Goal: Task Accomplishment & Management: Complete application form

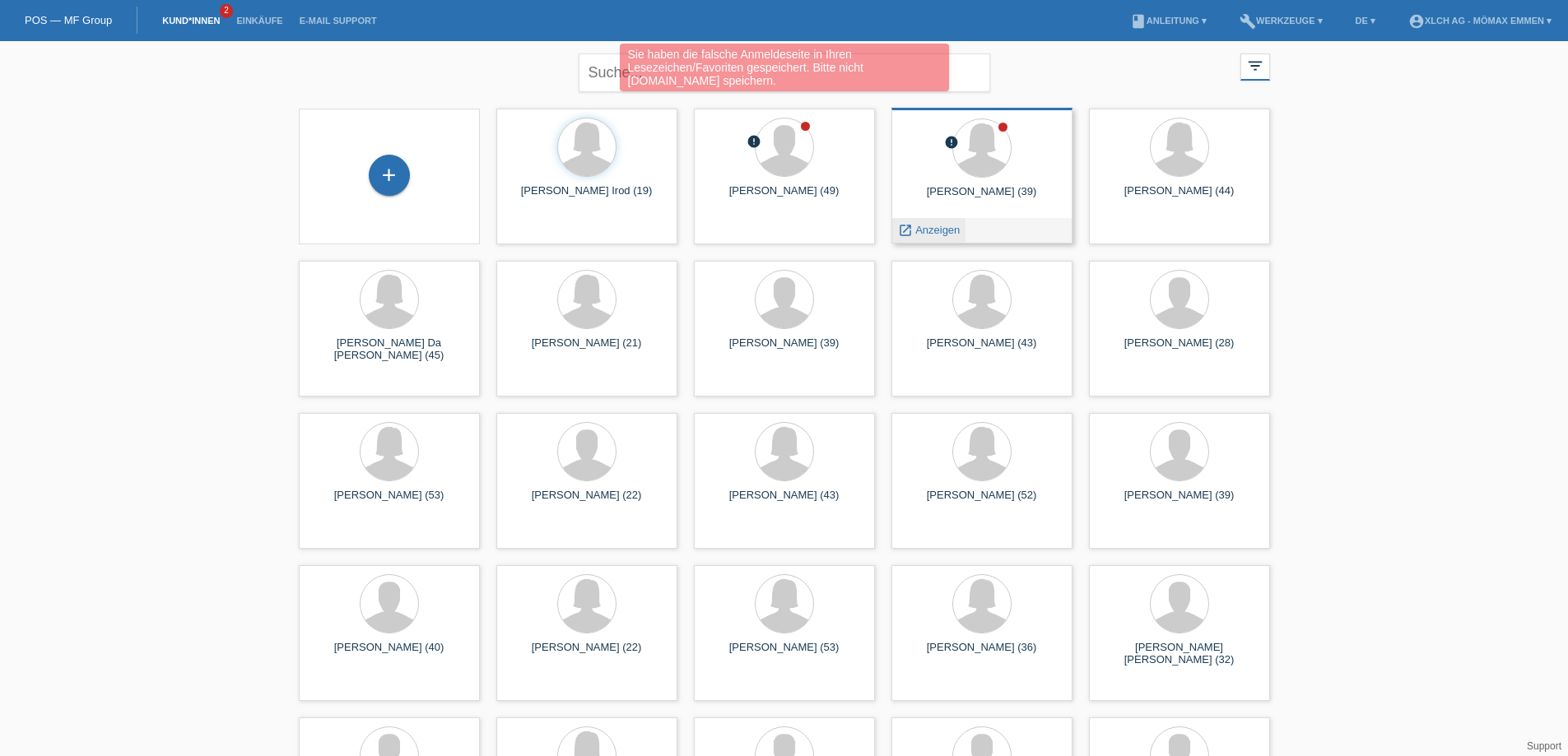
click at [934, 230] on span "Anzeigen" at bounding box center [937, 229] width 45 height 13
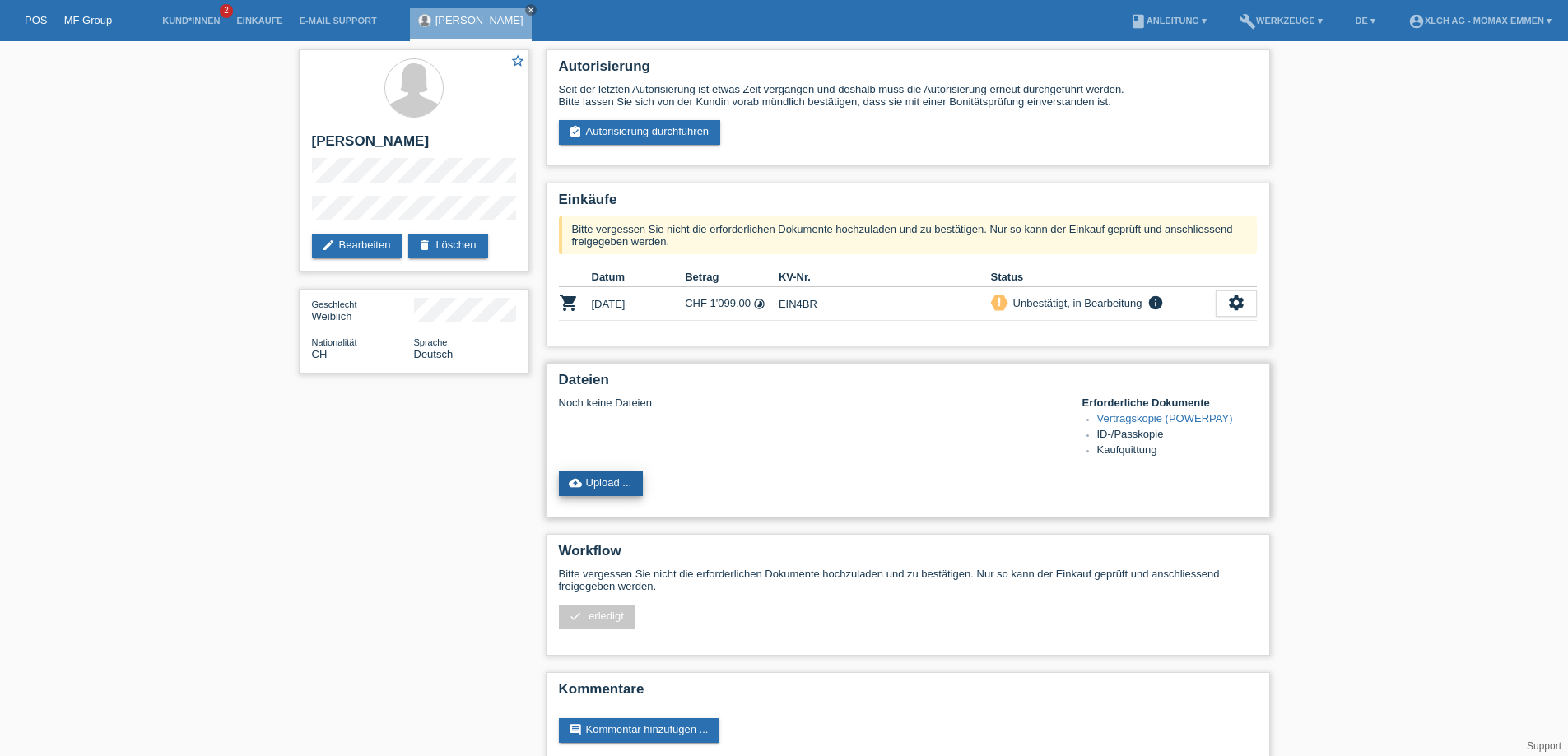
click at [618, 481] on link "cloud_upload Upload ..." at bounding box center [601, 484] width 85 height 25
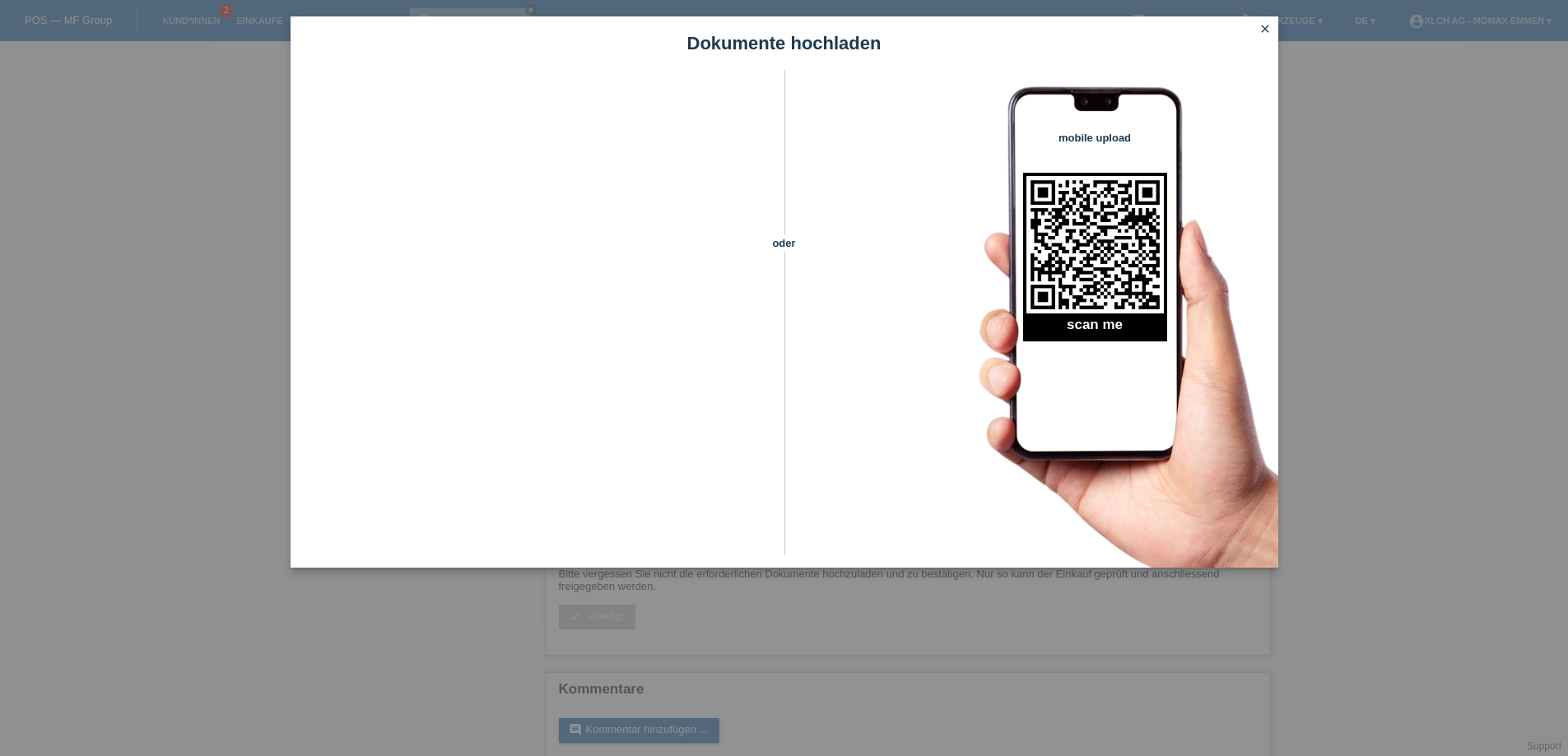
click at [1267, 28] on icon "close" at bounding box center [1265, 29] width 14 height 14
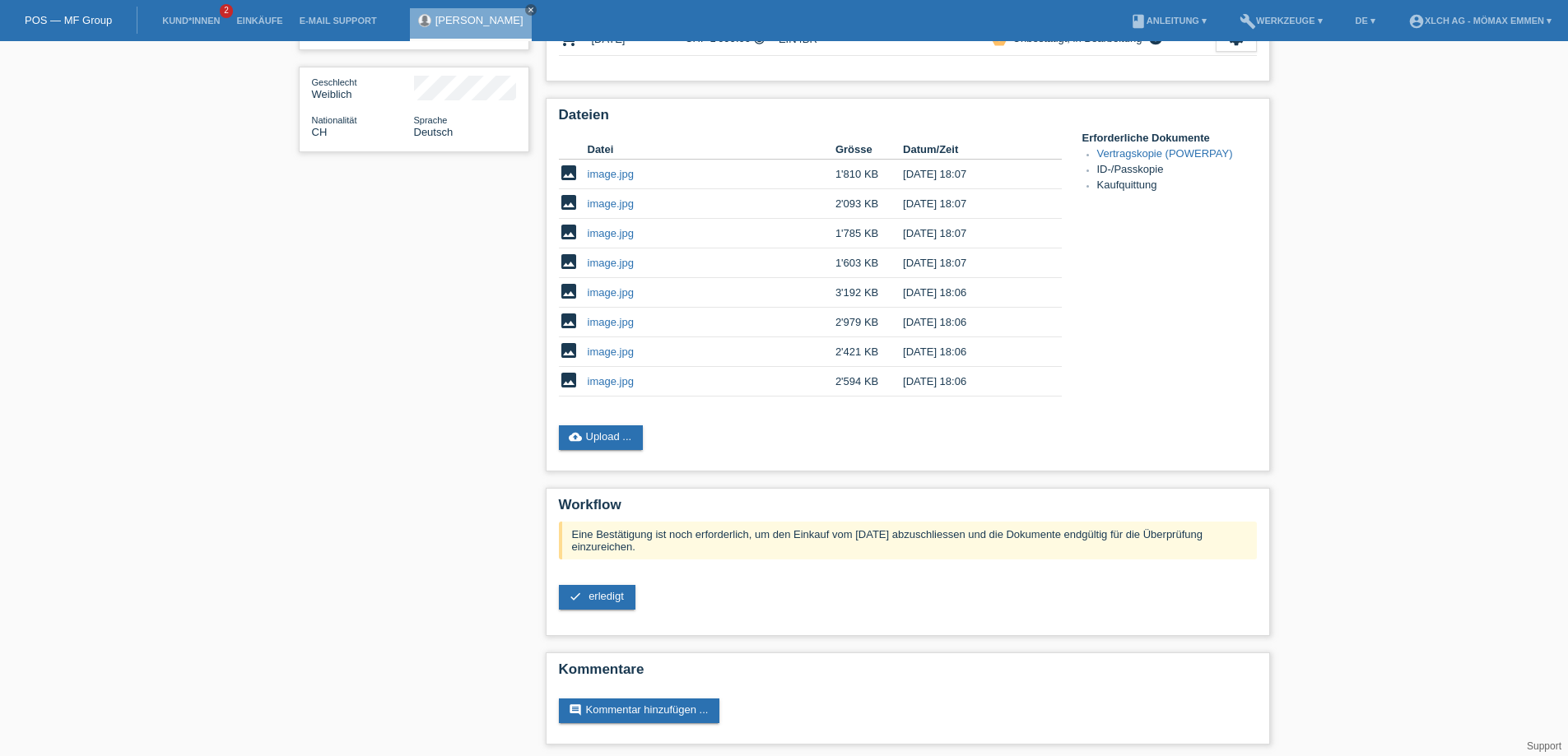
scroll to position [227, 0]
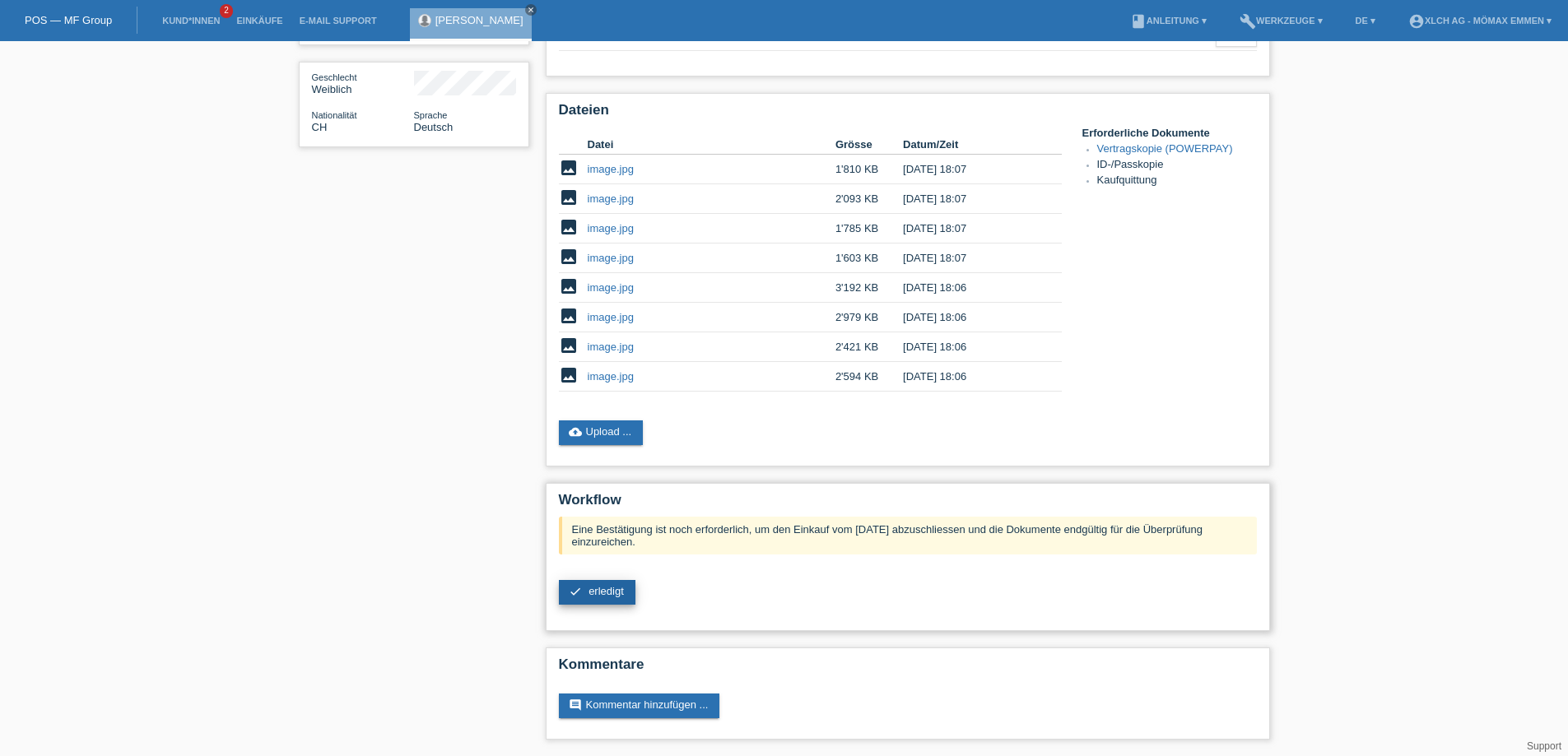
drag, startPoint x: 601, startPoint y: 595, endPoint x: 701, endPoint y: 598, distance: 100.0
click at [601, 594] on span "erledigt" at bounding box center [606, 590] width 36 height 13
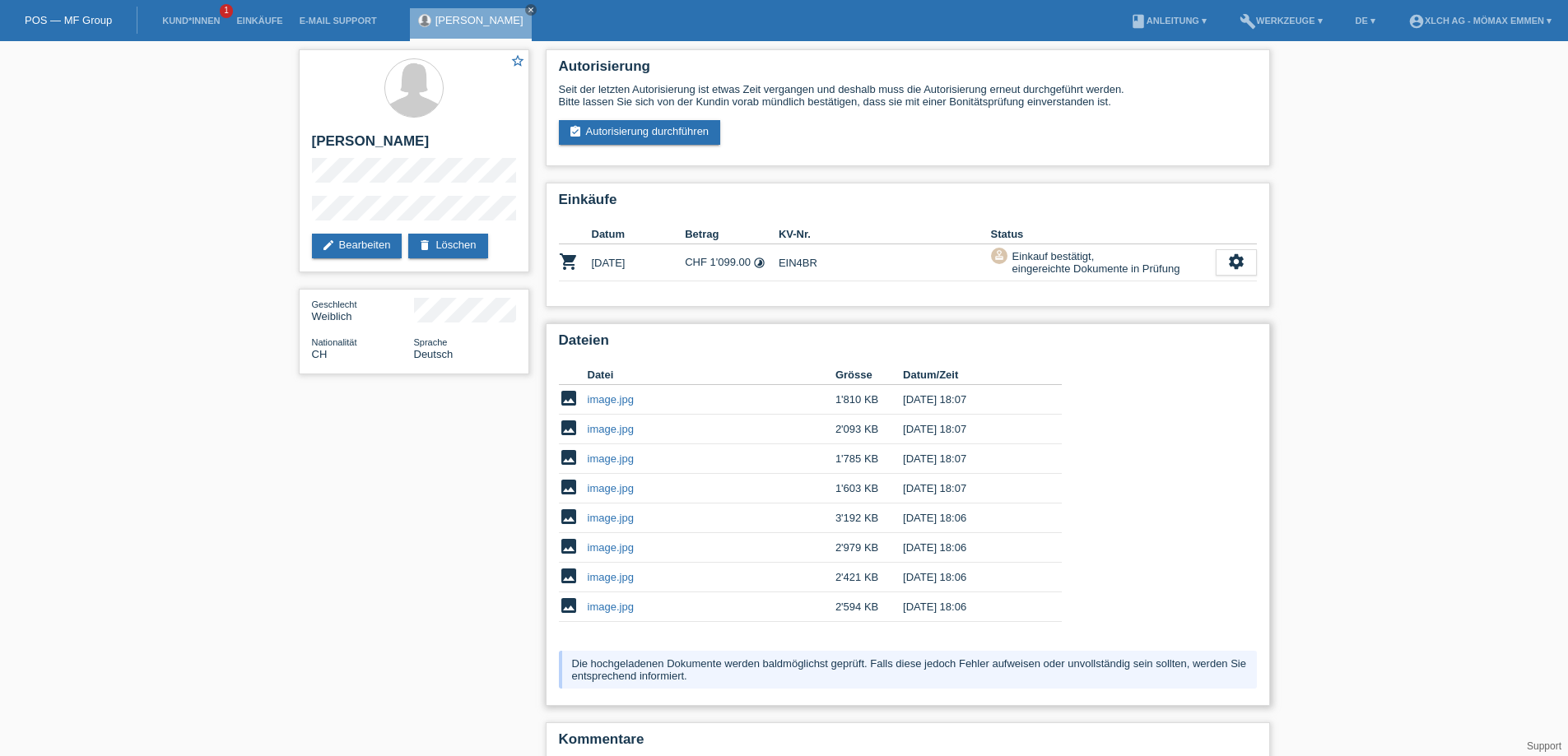
scroll to position [75, 0]
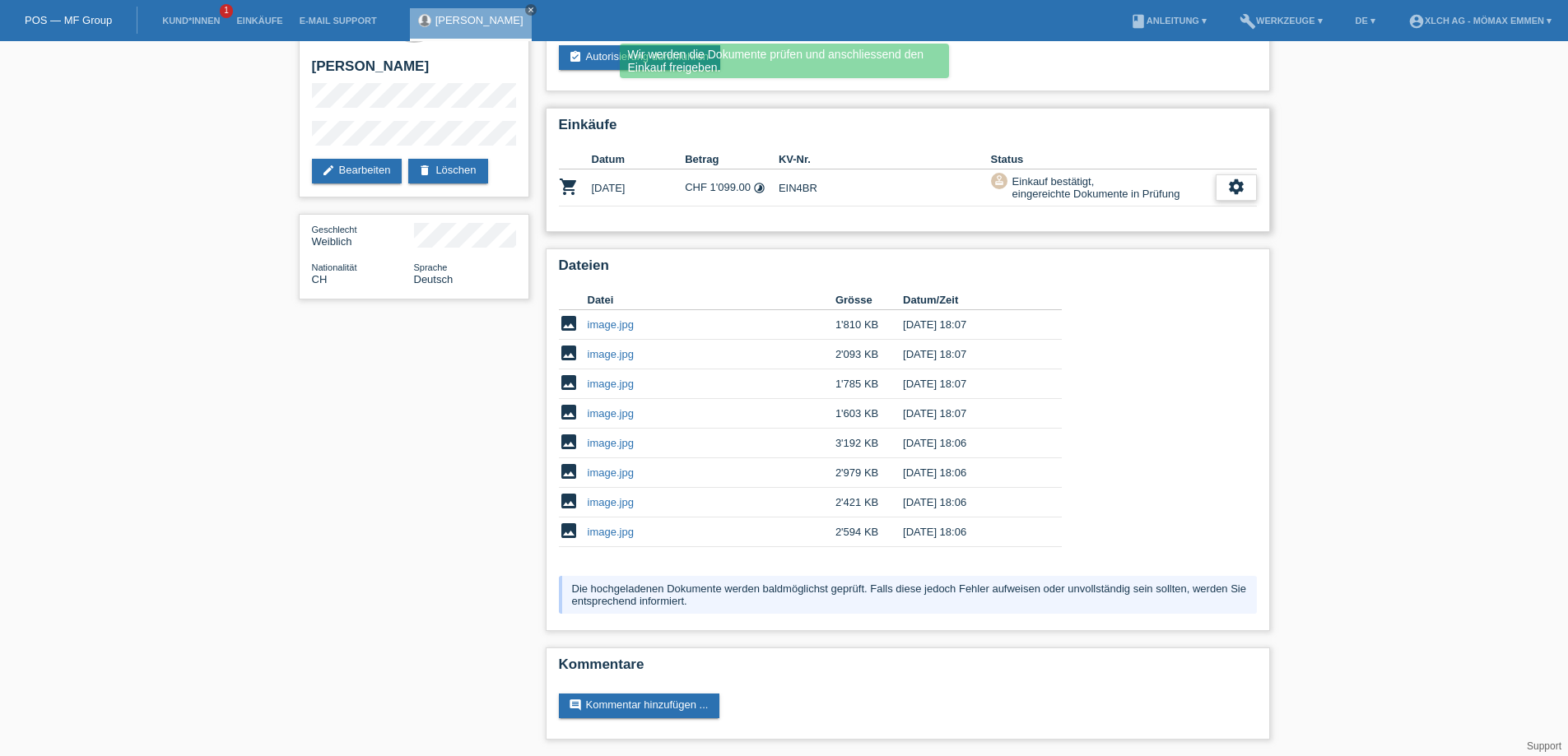
click at [1239, 184] on icon "settings" at bounding box center [1236, 187] width 18 height 18
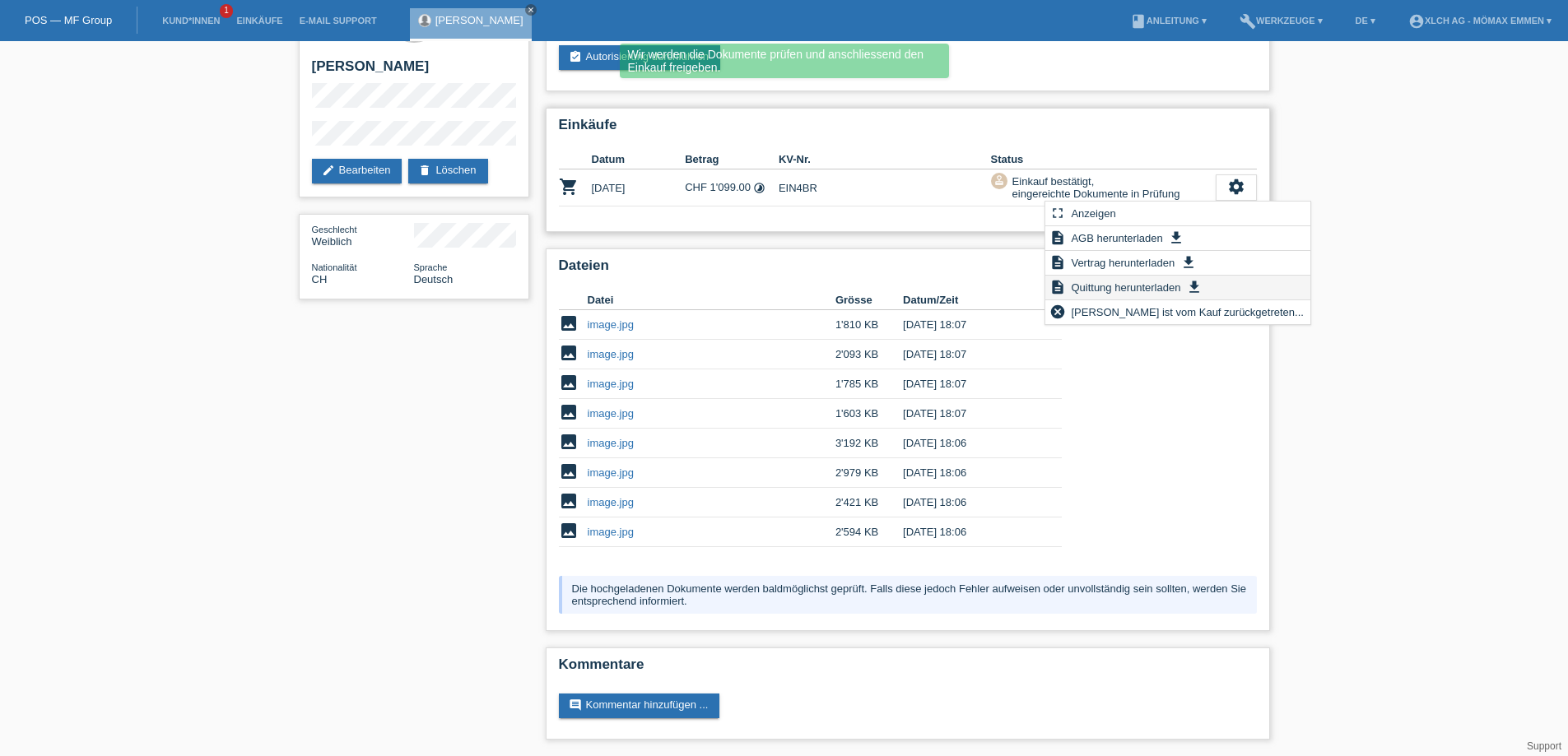
click at [1137, 284] on span "Quittung herunterladen" at bounding box center [1126, 287] width 114 height 19
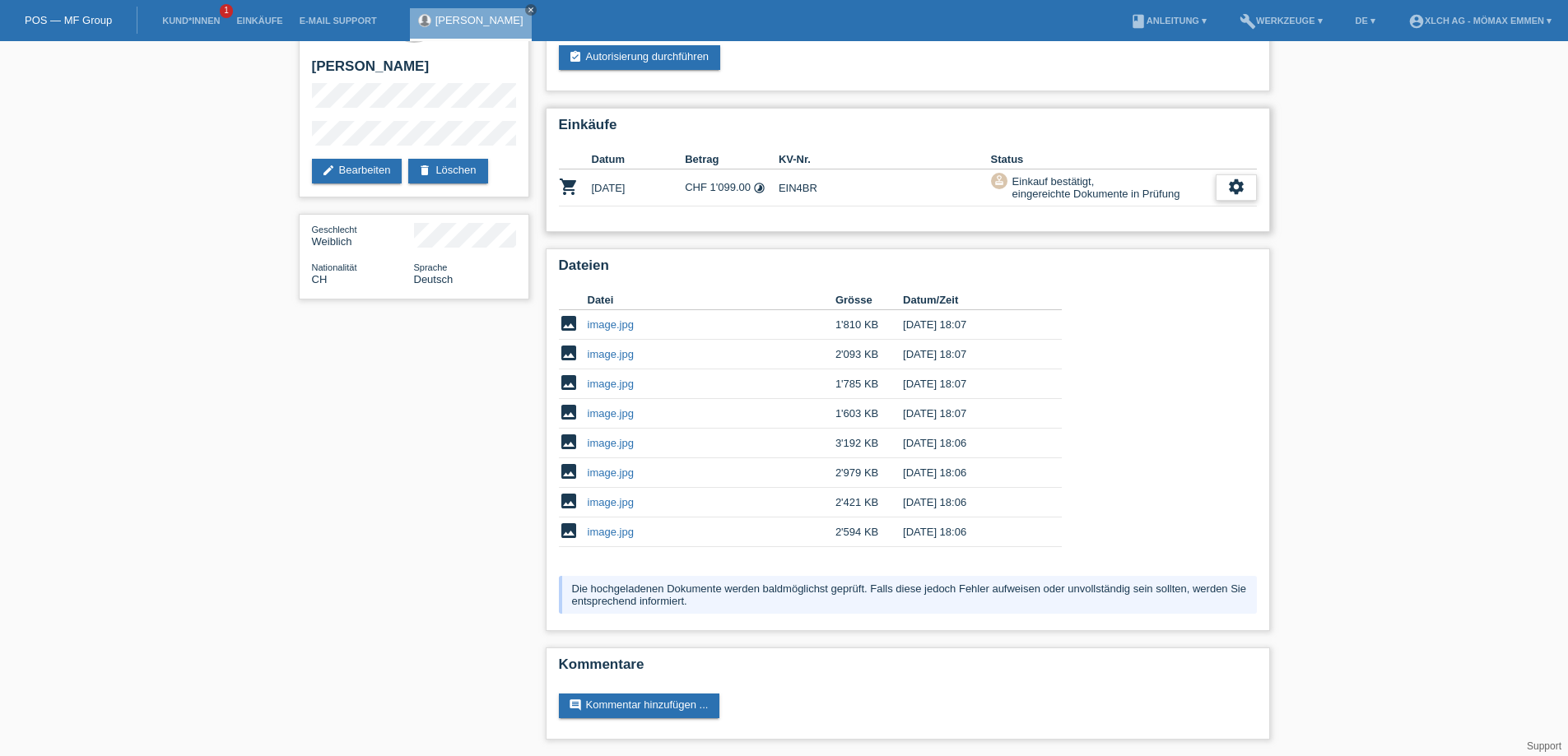
click at [1245, 185] on icon "settings" at bounding box center [1236, 187] width 18 height 18
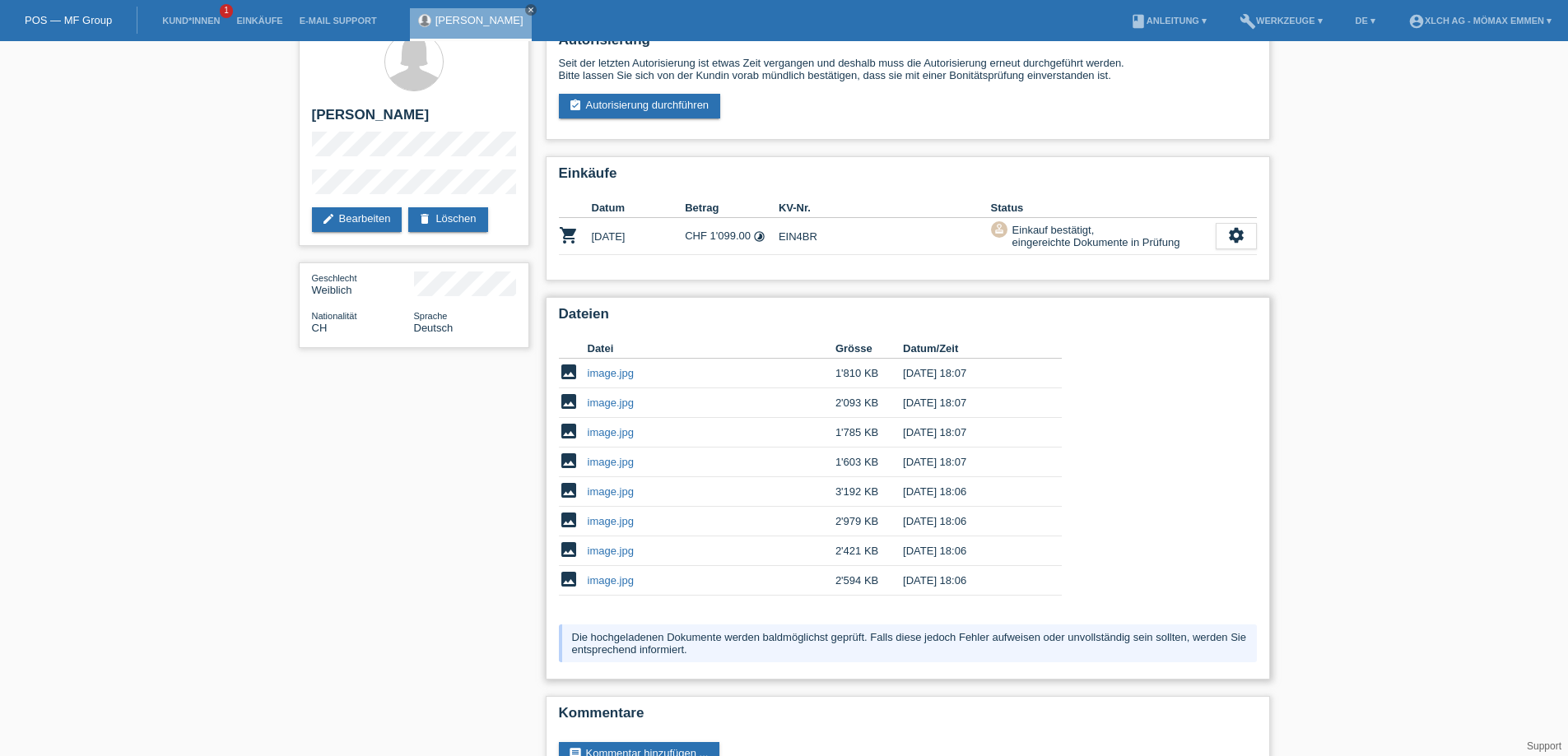
scroll to position [0, 0]
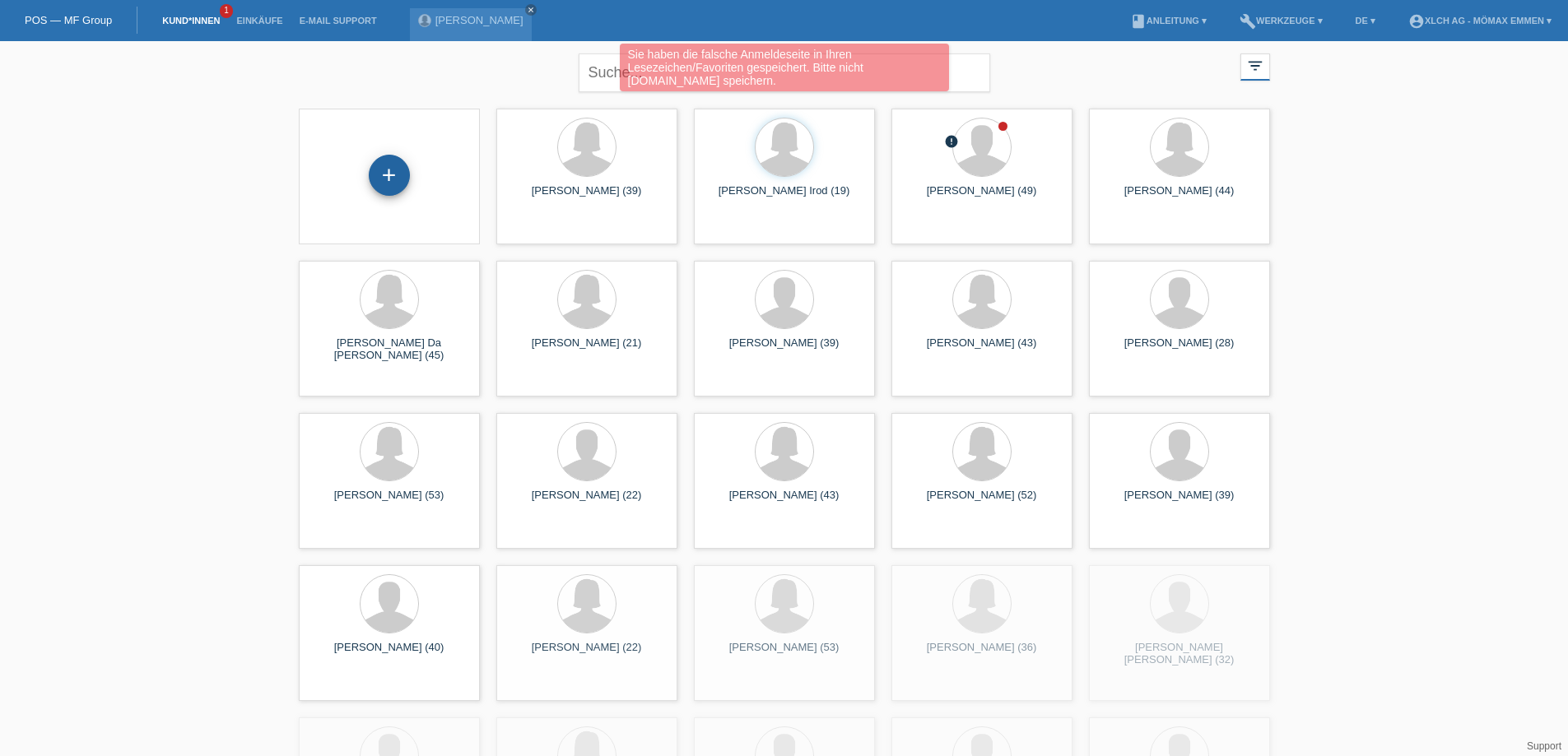
click at [407, 174] on div "+" at bounding box center [389, 175] width 42 height 42
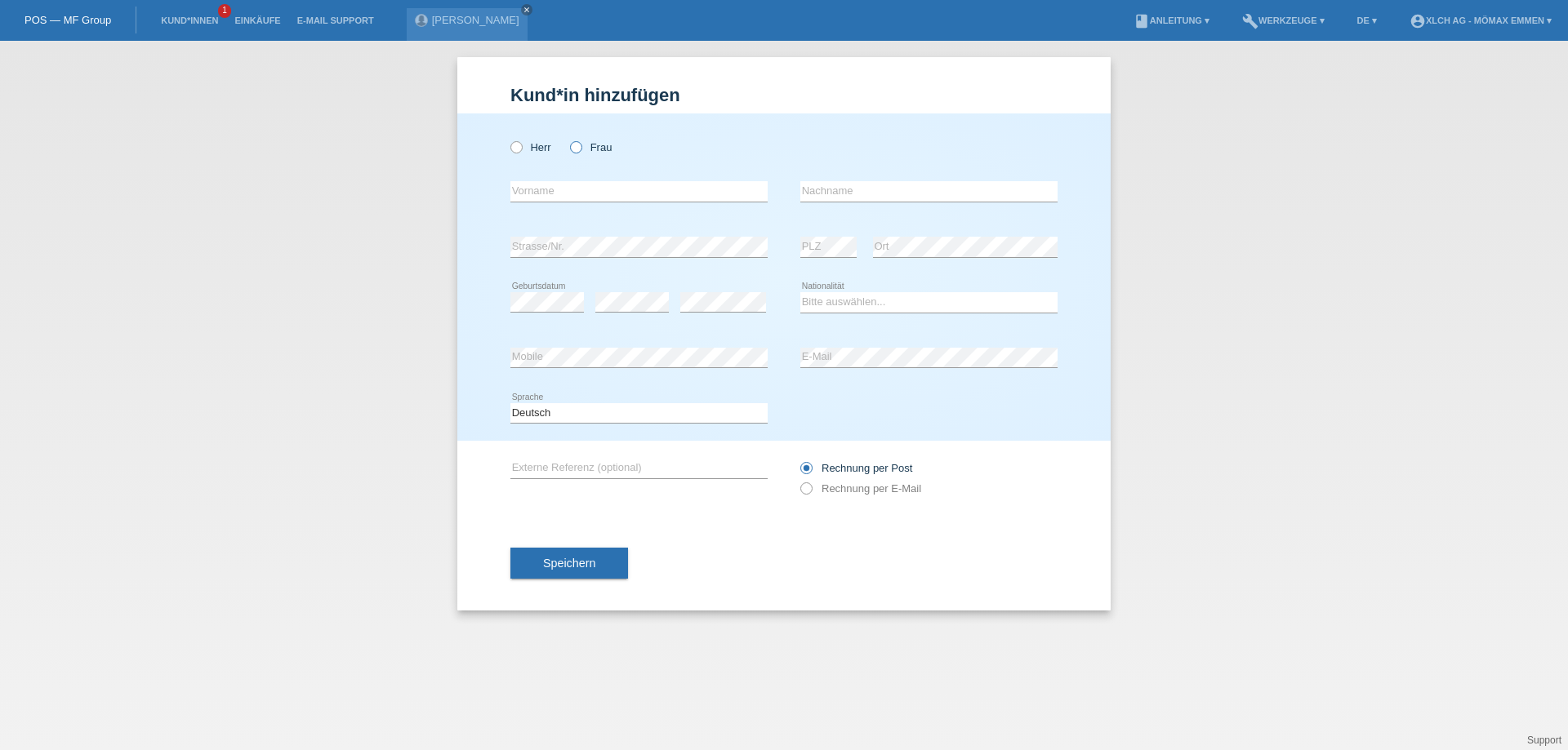
click at [584, 150] on label "Frau" at bounding box center [590, 147] width 41 height 12
click at [580, 150] on input "Frau" at bounding box center [575, 146] width 11 height 11
radio input "true"
click at [574, 196] on input "text" at bounding box center [639, 191] width 257 height 20
type input "[PERSON_NAME]"
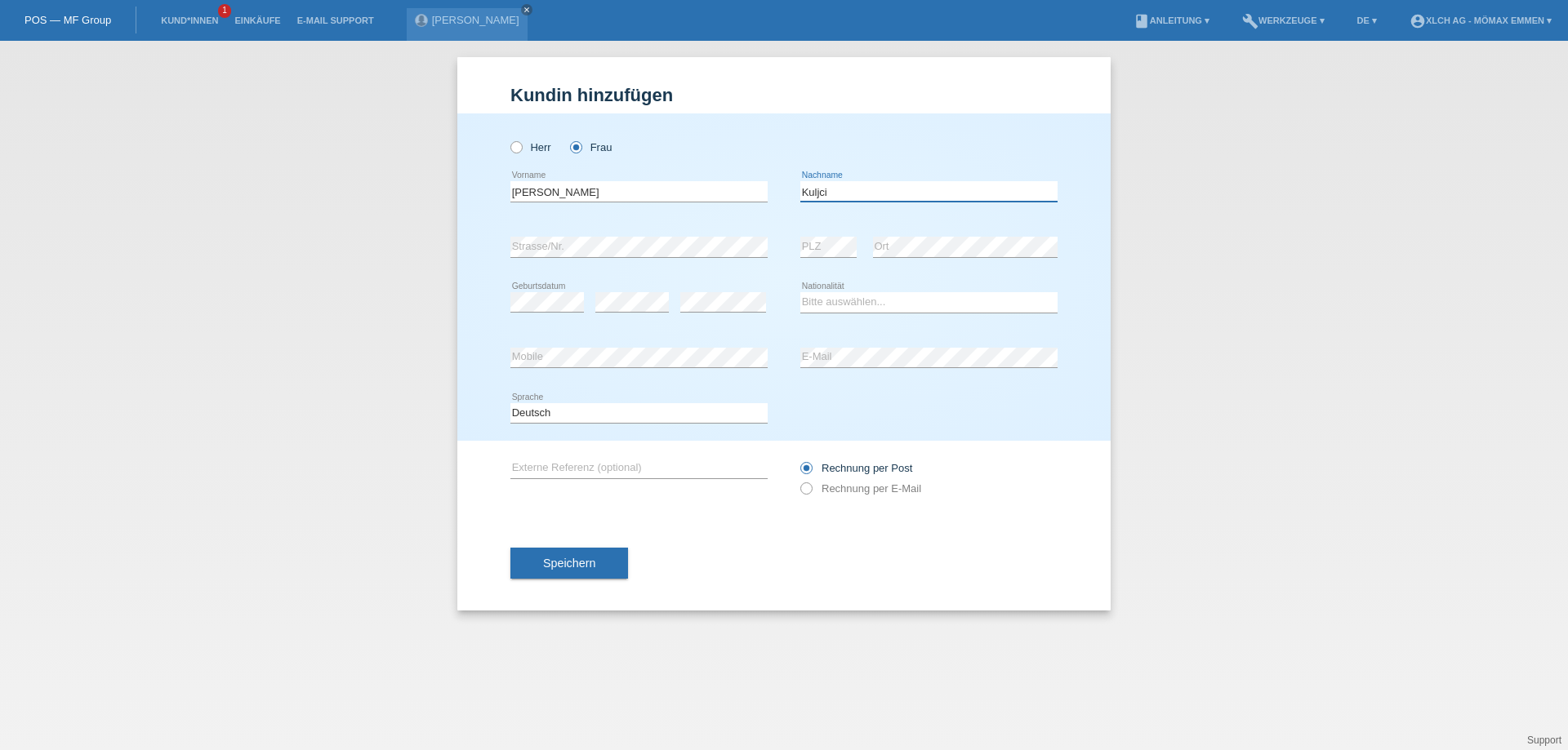
type input "Kuljci"
click at [805, 302] on select "Bitte auswählen... Schweiz Deutschland Liechtenstein Österreich ------------ Af…" at bounding box center [929, 302] width 257 height 19
select select "XK"
click at [800, 292] on select "Bitte auswählen... Schweiz Deutschland Liechtenstein Österreich ------------ Af…" at bounding box center [929, 302] width 257 height 19
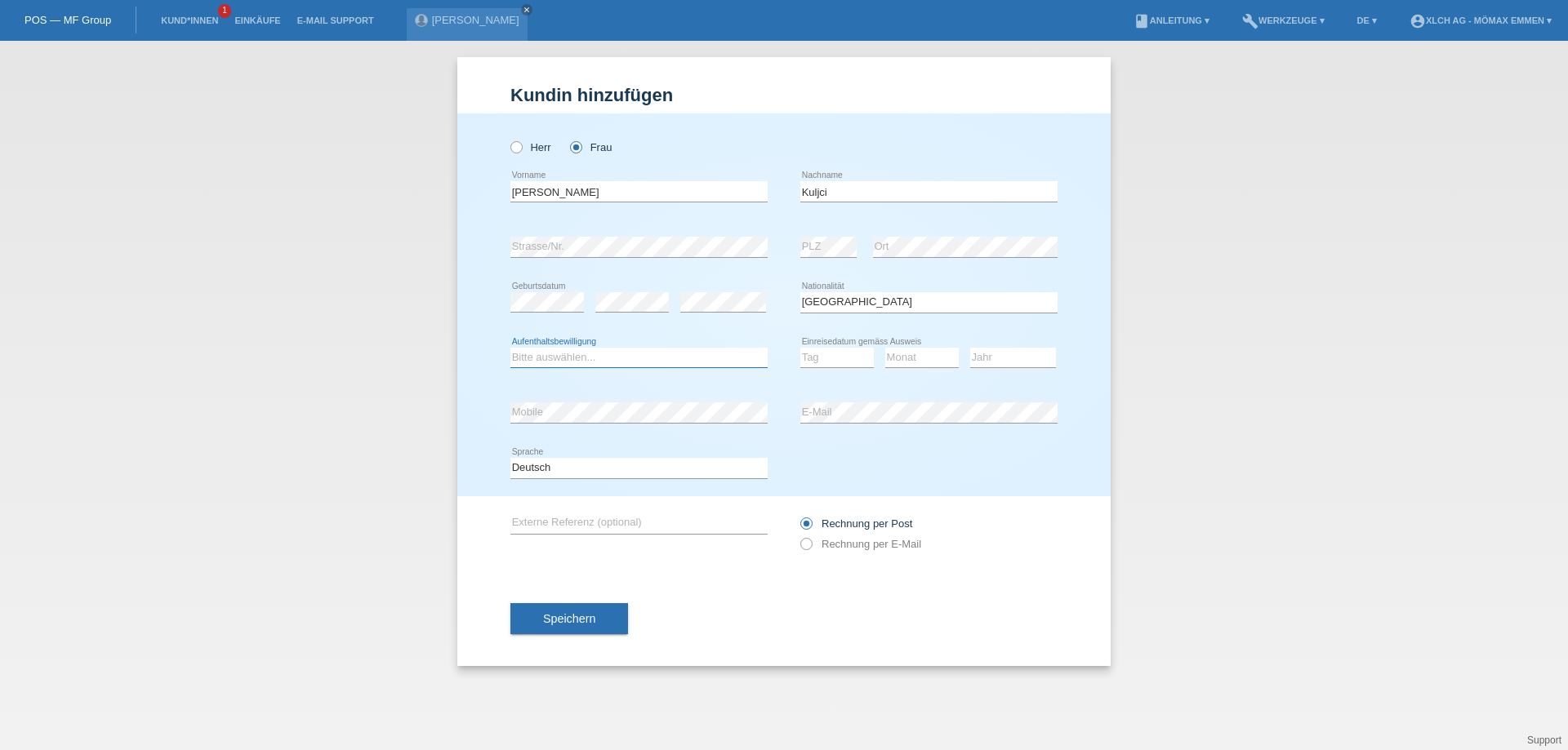
click at [600, 355] on select "Bitte auswählen... C B B - Flüchtlingsstatus Andere" at bounding box center [639, 357] width 257 height 19
select select "B"
click at [510, 348] on select "Bitte auswählen... C B B - Flüchtlingsstatus Andere" at bounding box center [639, 357] width 257 height 19
click at [806, 363] on select "Tag 01 02 03 04 05 06 07 08 09 10 11" at bounding box center [837, 357] width 74 height 19
select select "16"
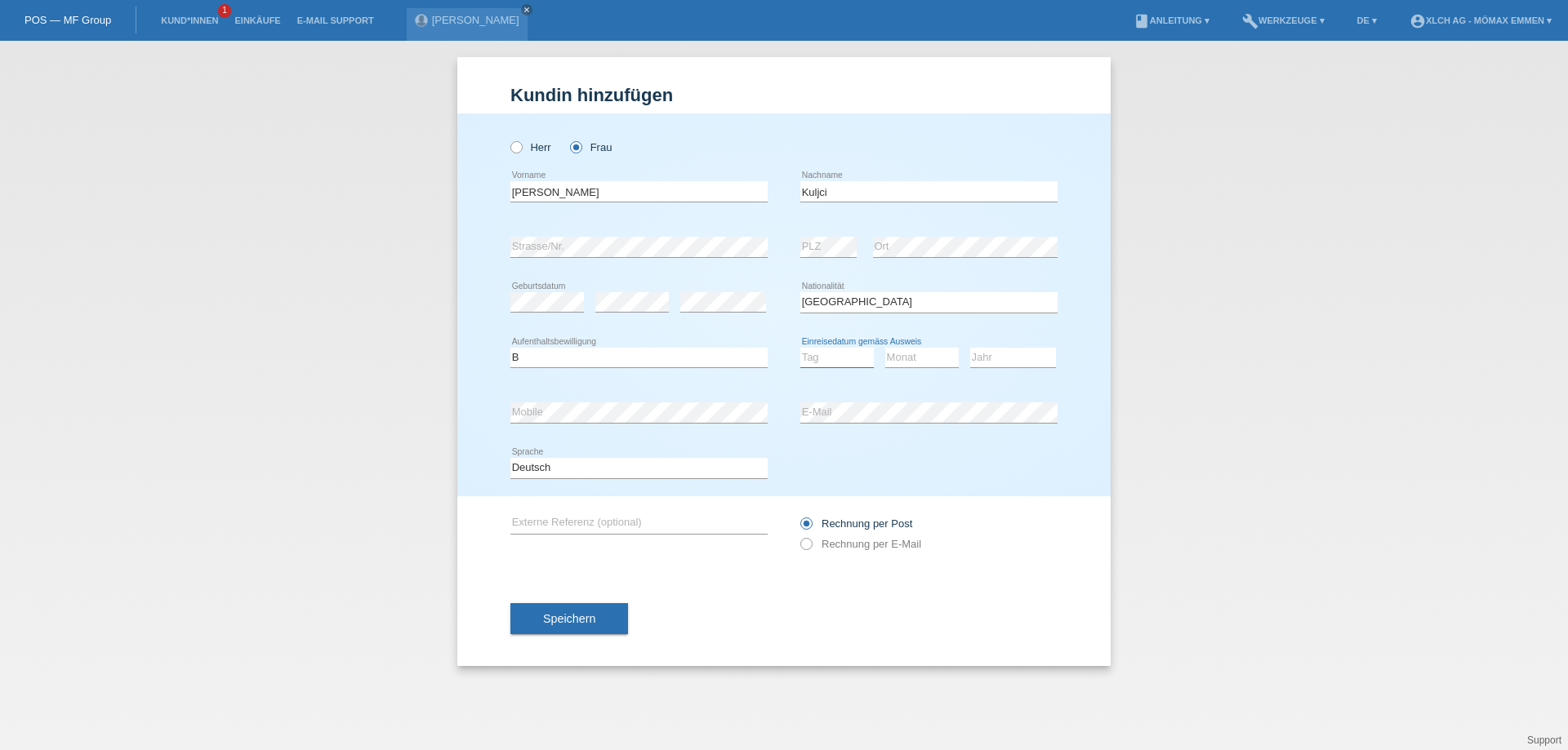
click at [800, 348] on select "Tag 01 02 03 04 05 06 07 08 09 10 11" at bounding box center [837, 357] width 74 height 19
click at [890, 358] on select "Monat 01 02 03 04 05 06 07 08 09 10 11" at bounding box center [922, 357] width 74 height 19
select select "02"
click at [886, 348] on select "Monat 01 02 03 04 05 06 07 08 09 10 11" at bounding box center [922, 357] width 74 height 19
click at [995, 359] on select "Jahr 2025 2024 2023 2022 2021 2020 2019 2018 2017 2016 2015 2014 2013 2012 2011…" at bounding box center [1013, 357] width 86 height 19
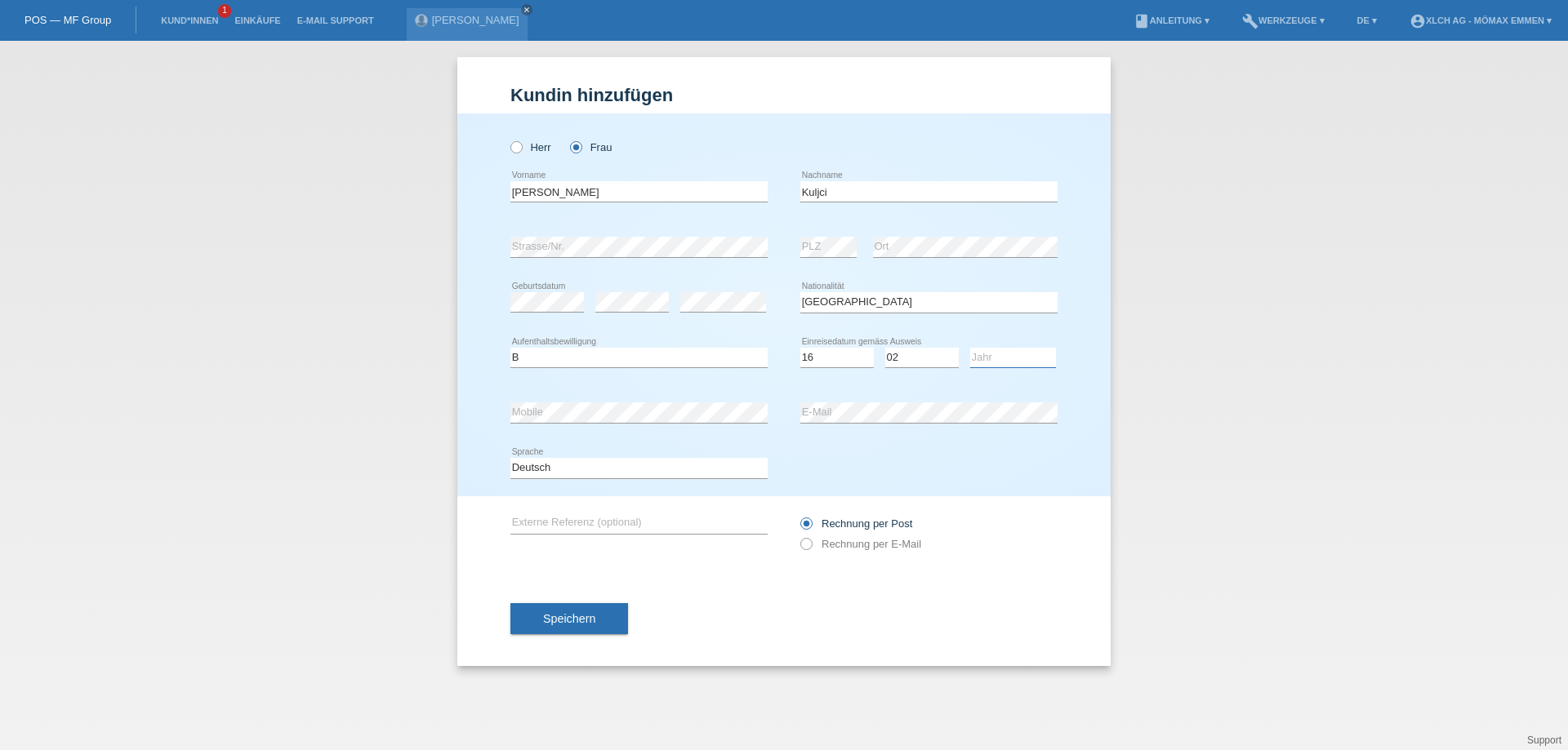
select select "2021"
click at [970, 348] on select "Jahr 2025 2024 2023 2022 2021 2020 2019 2018 2017 2016 2015 2014 2013 2012 2011…" at bounding box center [1013, 357] width 86 height 19
click at [901, 547] on label "Rechnung per E-Mail" at bounding box center [861, 544] width 121 height 12
click at [811, 547] on input "Rechnung per E-Mail" at bounding box center [805, 547] width 11 height 20
radio input "true"
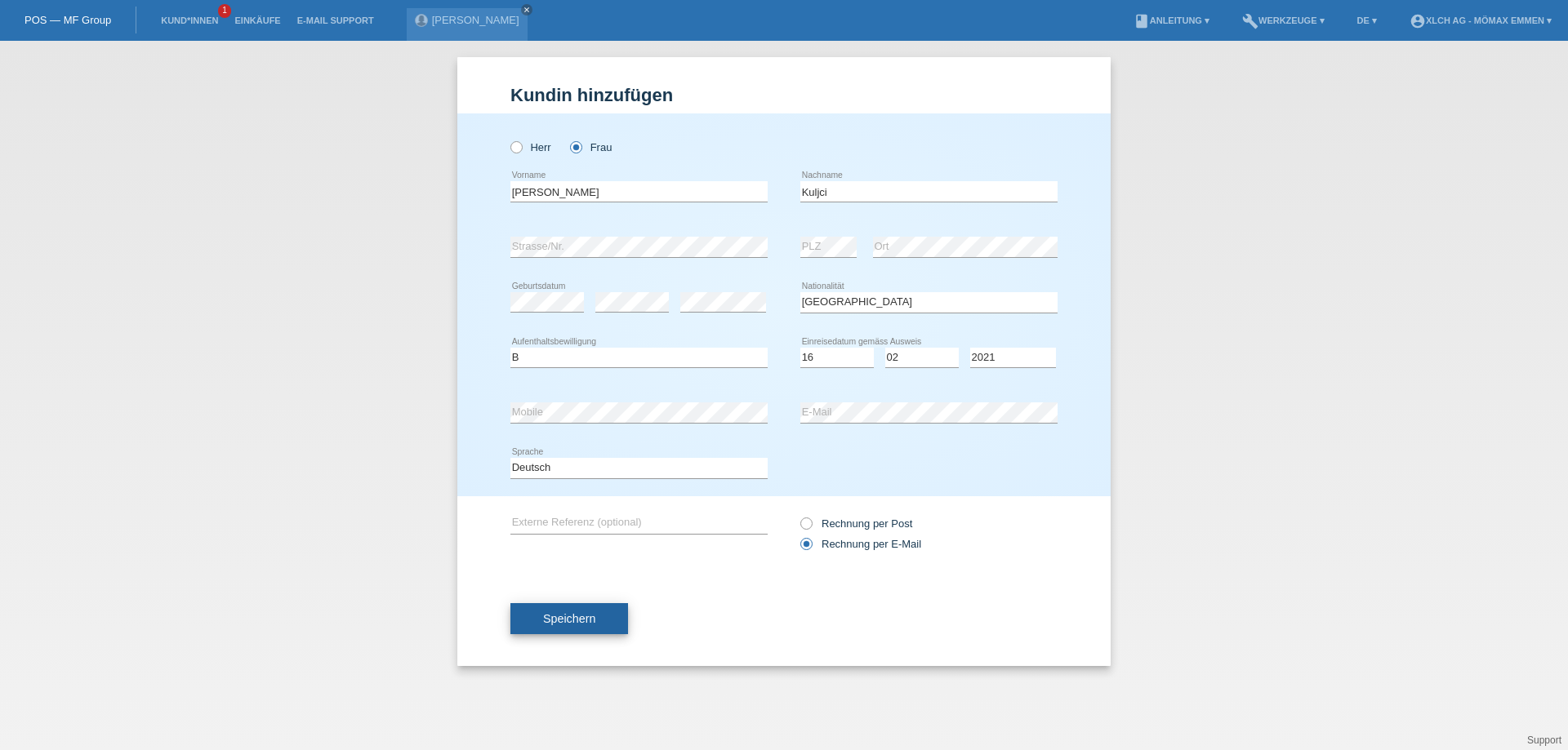
click at [625, 625] on button "Speichern" at bounding box center [569, 618] width 117 height 31
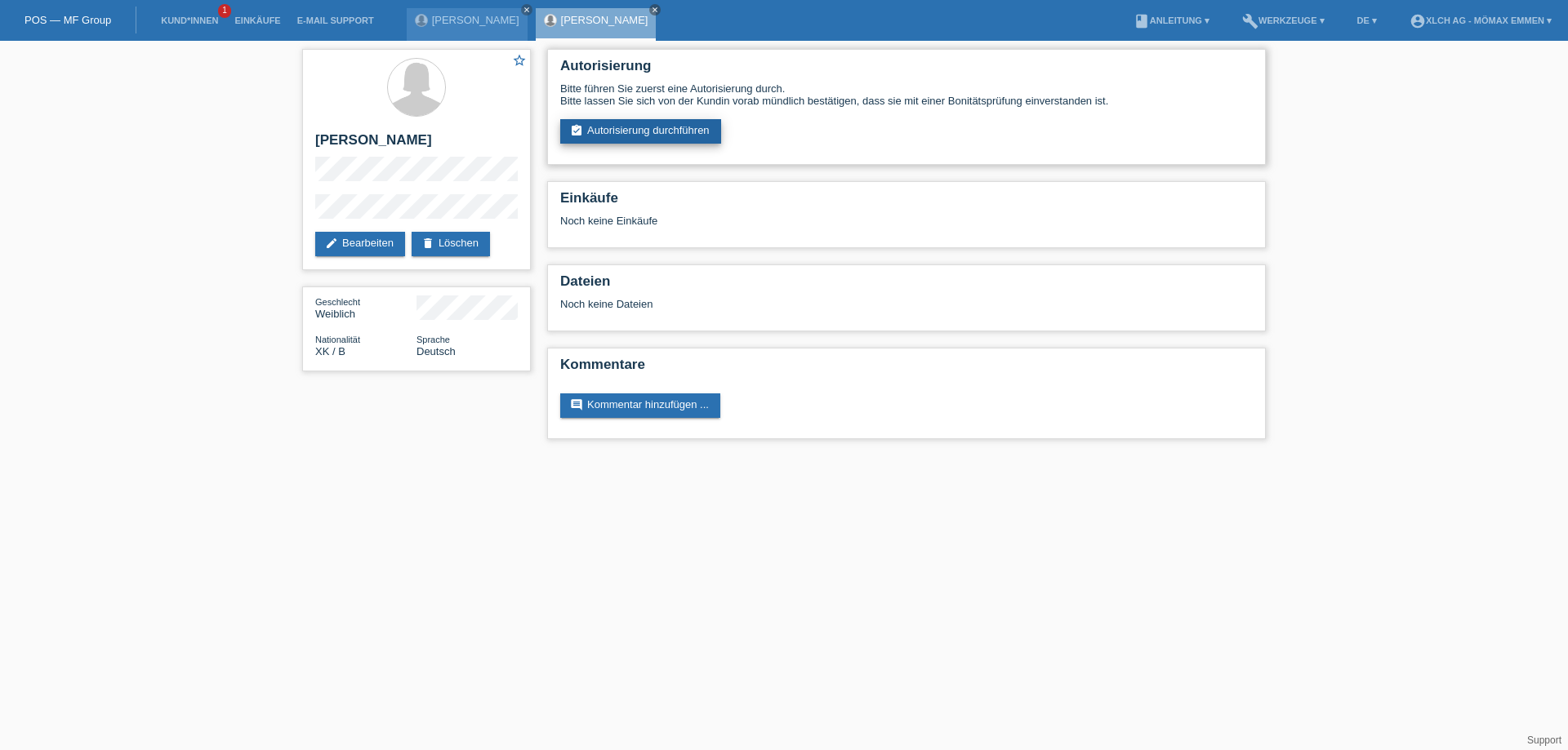
click at [676, 132] on link "assignment_turned_in Autorisierung durchführen" at bounding box center [640, 132] width 160 height 25
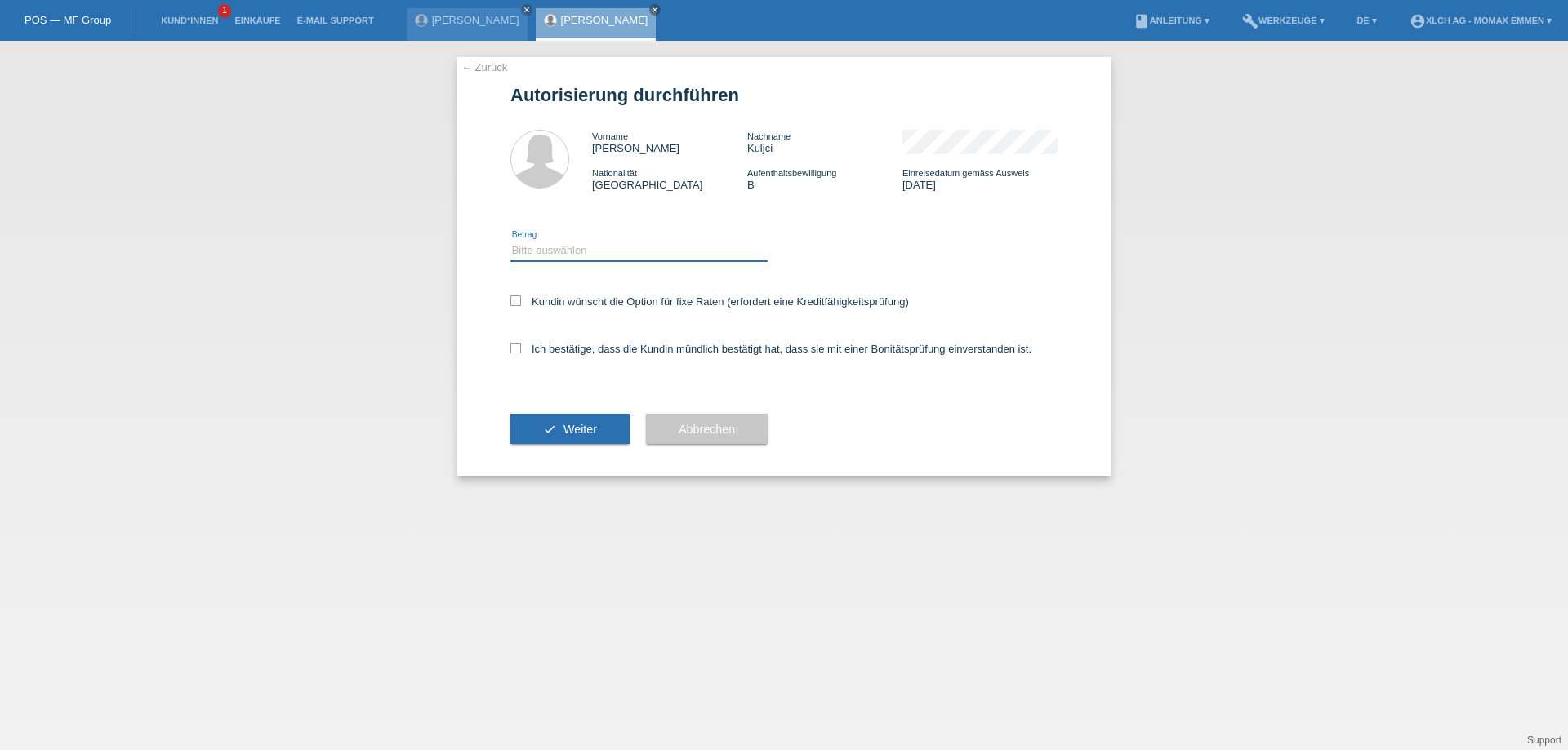
click at [616, 253] on select "Bitte auswählen CHF 1.00 - CHF 499.00 CHF 500.00 - CHF 1'999.00 CHF 2'000.00 - …" at bounding box center [639, 251] width 257 height 19
select select "2"
click at [510, 241] on select "Bitte auswählen CHF 1.00 - CHF 499.00 CHF 500.00 - CHF 1'999.00 CHF 2'000.00 - …" at bounding box center [639, 251] width 257 height 19
click at [540, 297] on label "Kundin wünscht die Option für fixe Raten (erfordert eine Kreditfähigkeitsprüfun…" at bounding box center [709, 302] width 399 height 12
click at [521, 297] on input "Kundin wünscht die Option für fixe Raten (erfordert eine Kreditfähigkeitsprüfun…" at bounding box center [515, 301] width 11 height 11
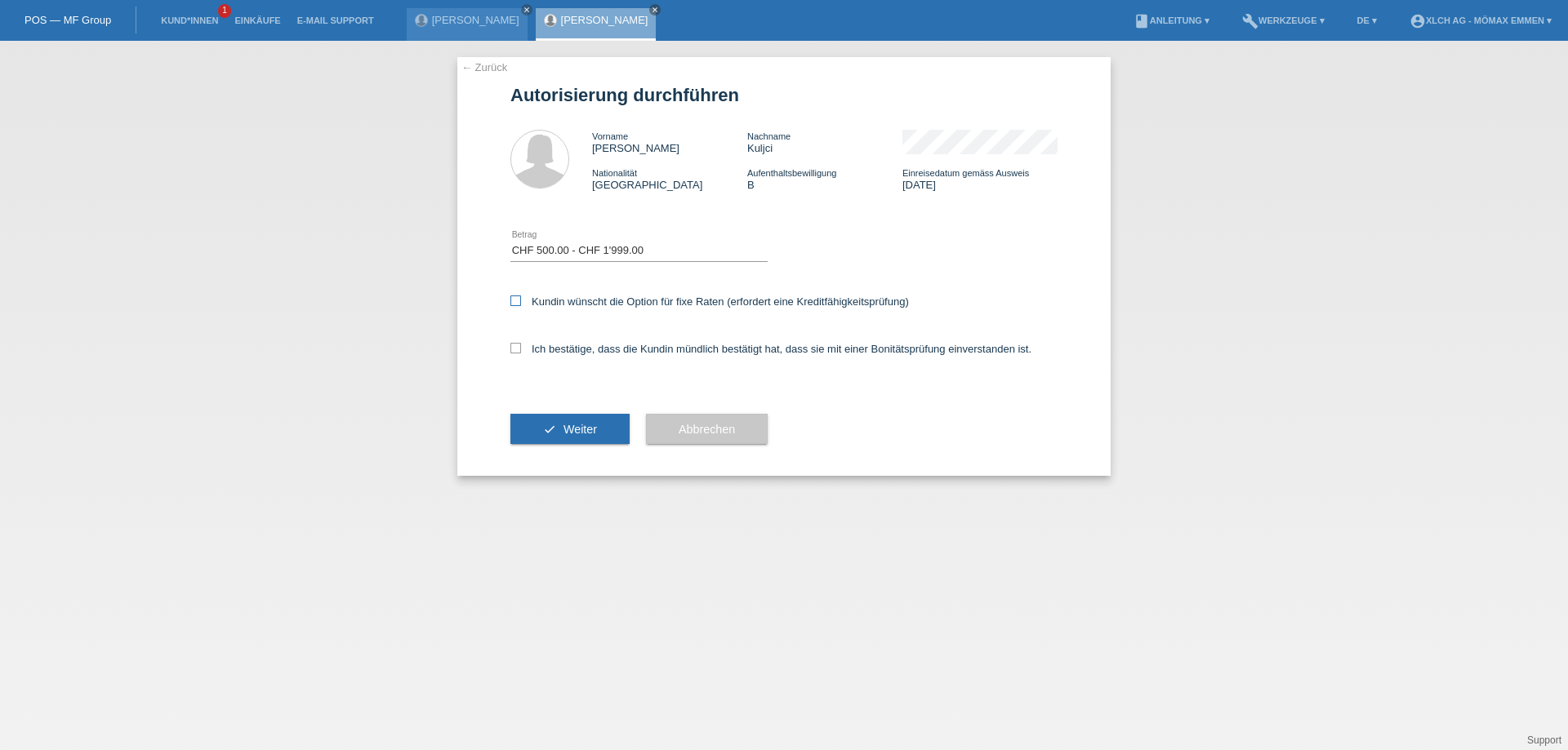
checkbox input "true"
click at [580, 341] on div "Ich bestätige, dass die Kundin mündlich bestätigt hat, dass sie mit einer Bonit…" at bounding box center [784, 354] width 548 height 56
click at [613, 349] on label "Ich bestätige, dass die Kundin mündlich bestätigt hat, dass sie mit einer Bonit…" at bounding box center [771, 349] width 521 height 12
click at [521, 349] on input "Ich bestätige, dass die Kundin mündlich bestätigt hat, dass sie mit einer Bonit…" at bounding box center [515, 348] width 11 height 11
checkbox input "true"
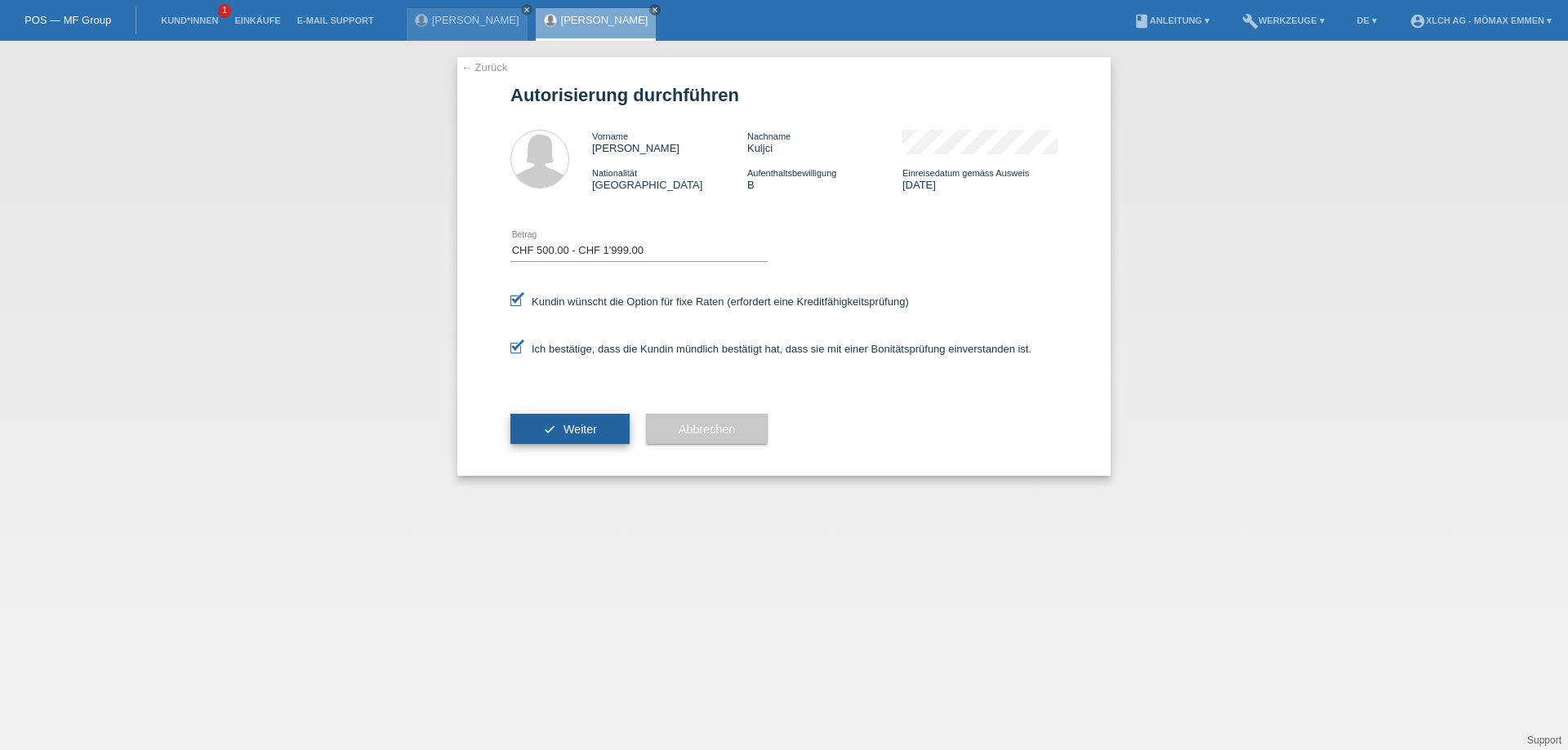
click at [600, 427] on button "check Weiter" at bounding box center [570, 429] width 119 height 31
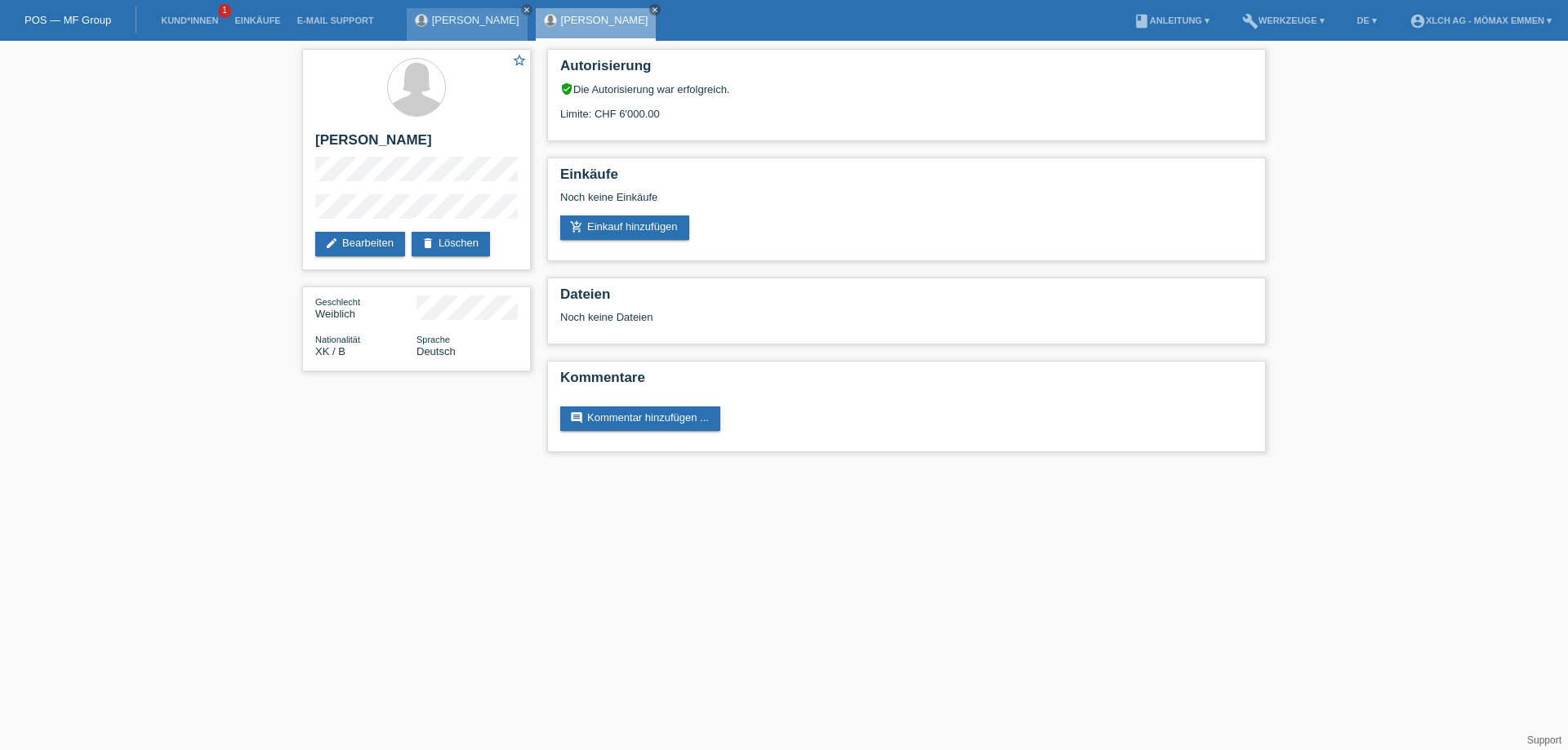
click at [480, 30] on div "BISERA AJDAROVIK close" at bounding box center [467, 25] width 121 height 33
click at [478, 27] on div "BISERA AJDAROVIK close" at bounding box center [467, 25] width 121 height 33
click at [492, 22] on link "BISERA AJDAROVIK" at bounding box center [476, 19] width 87 height 12
click at [504, 22] on link "BISERA AJDAROVIK" at bounding box center [476, 19] width 87 height 12
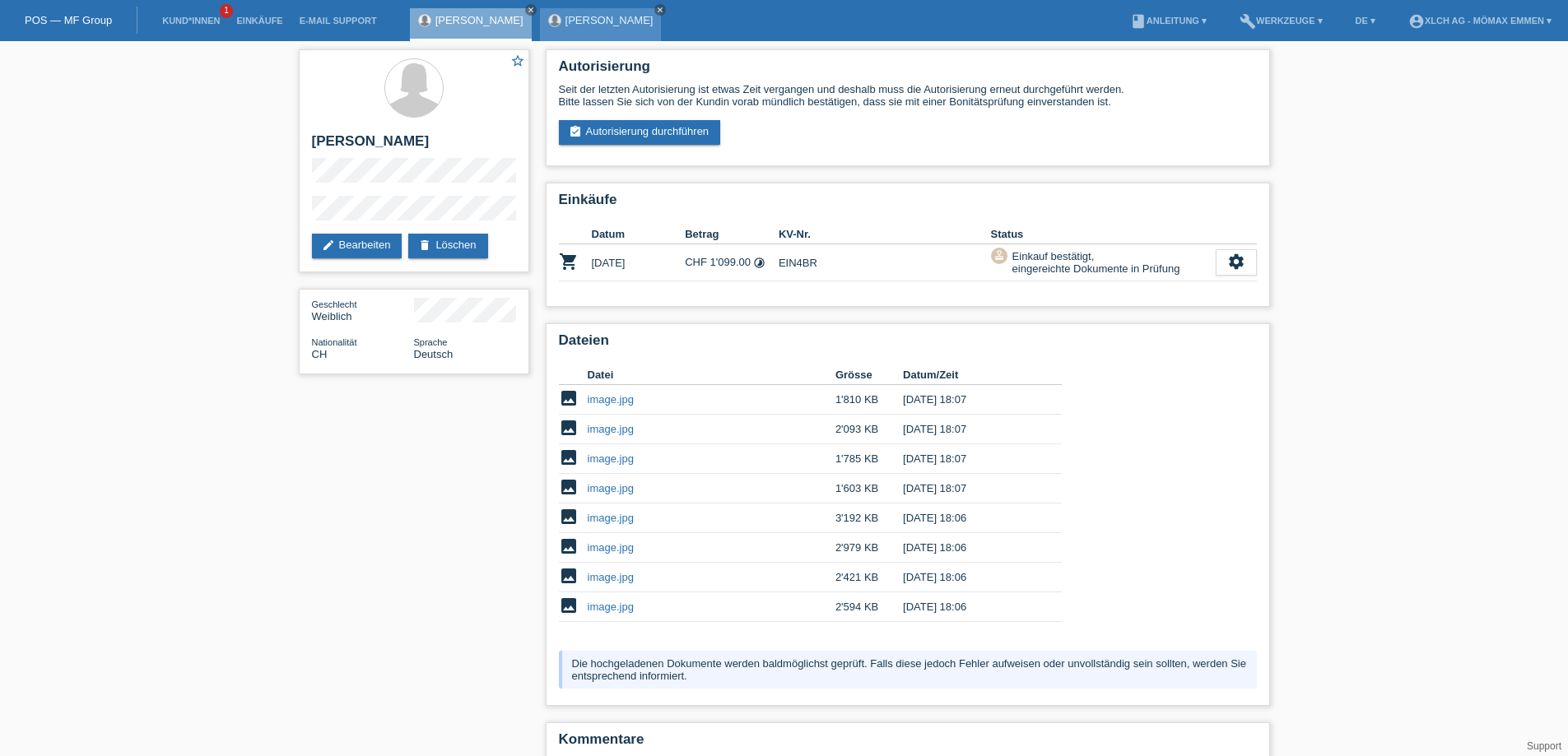
click at [656, 9] on icon "close" at bounding box center [660, 10] width 9 height 9
click at [535, 13] on icon "close" at bounding box center [530, 10] width 9 height 9
click at [206, 24] on link "Kund*innen" at bounding box center [191, 20] width 75 height 10
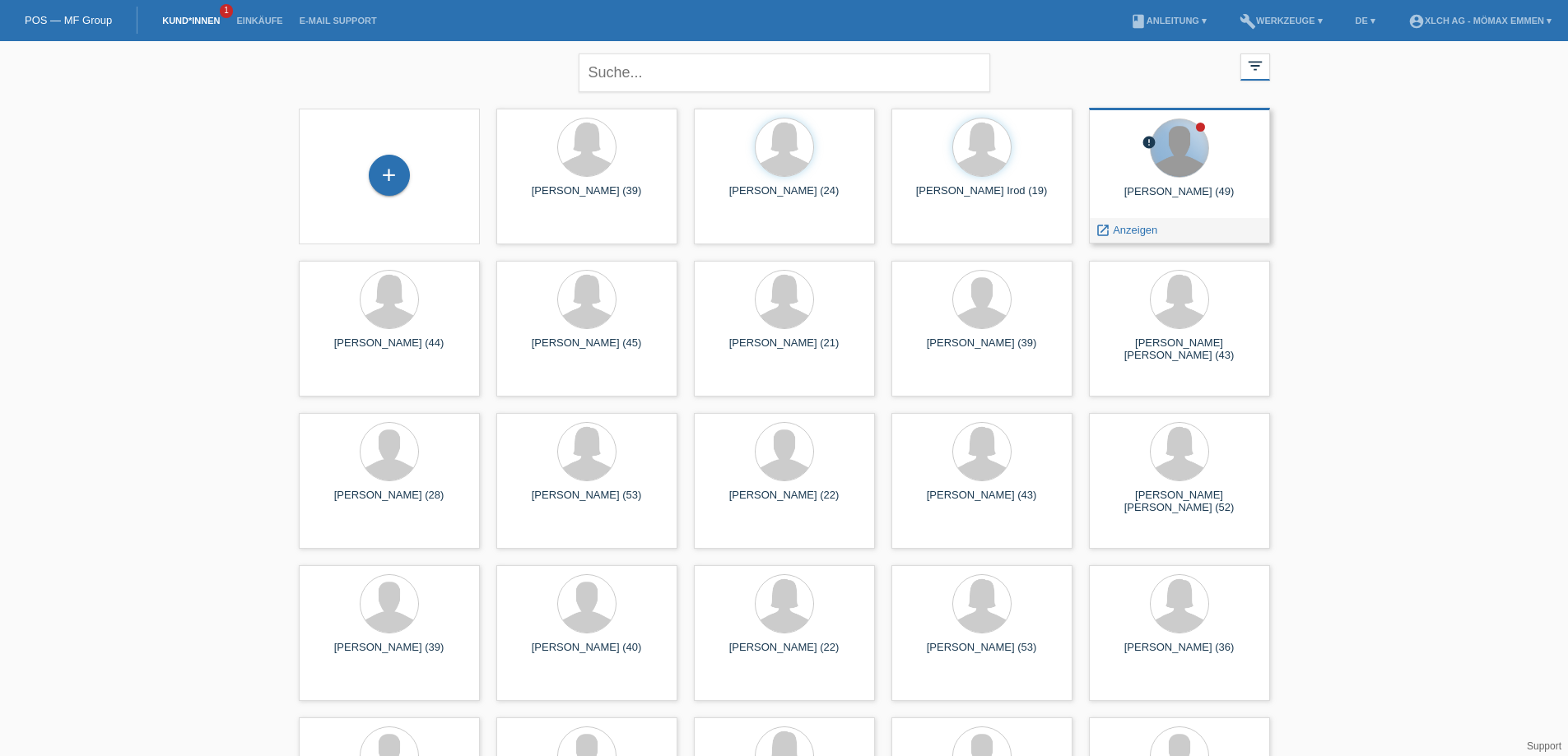
click at [1178, 163] on div at bounding box center [1180, 148] width 58 height 58
click at [1128, 229] on span "Anzeigen" at bounding box center [1134, 229] width 45 height 13
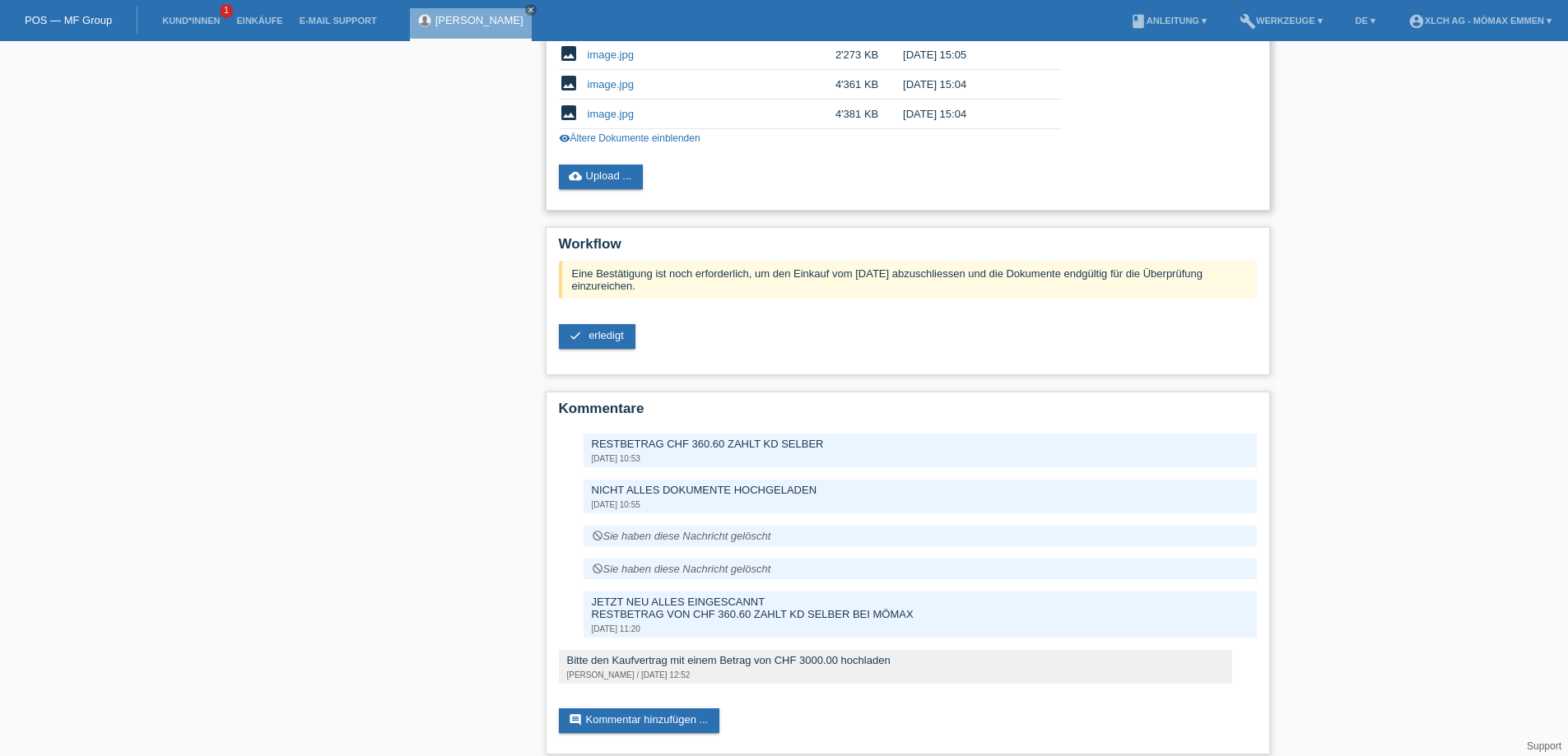
scroll to position [1029, 0]
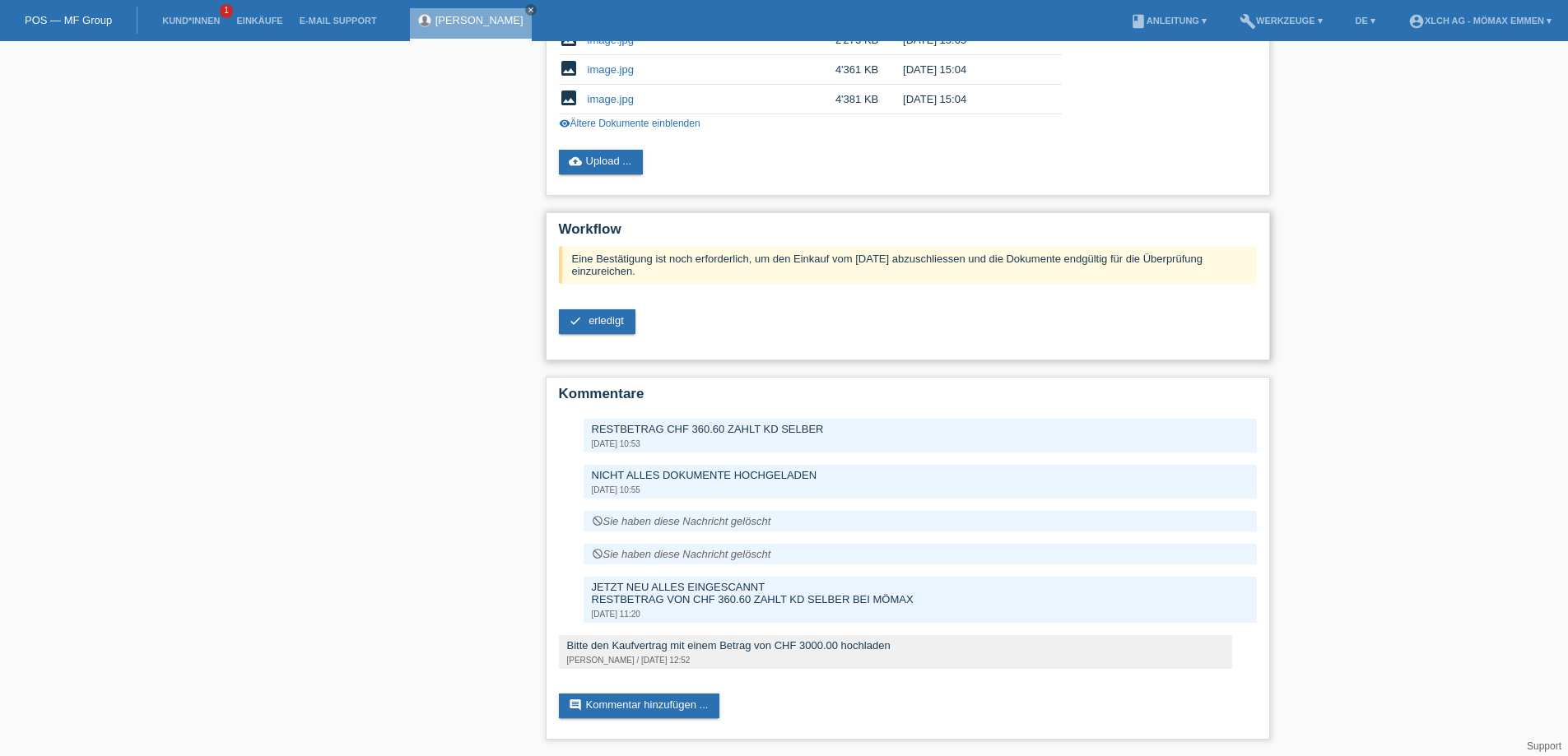
click at [594, 303] on div "Eine Bestätigung ist noch erforderlich, um den Einkauf vom 03.10.2025 abzuschli…" at bounding box center [907, 296] width 698 height 101
click at [599, 316] on span "erledigt" at bounding box center [606, 320] width 36 height 13
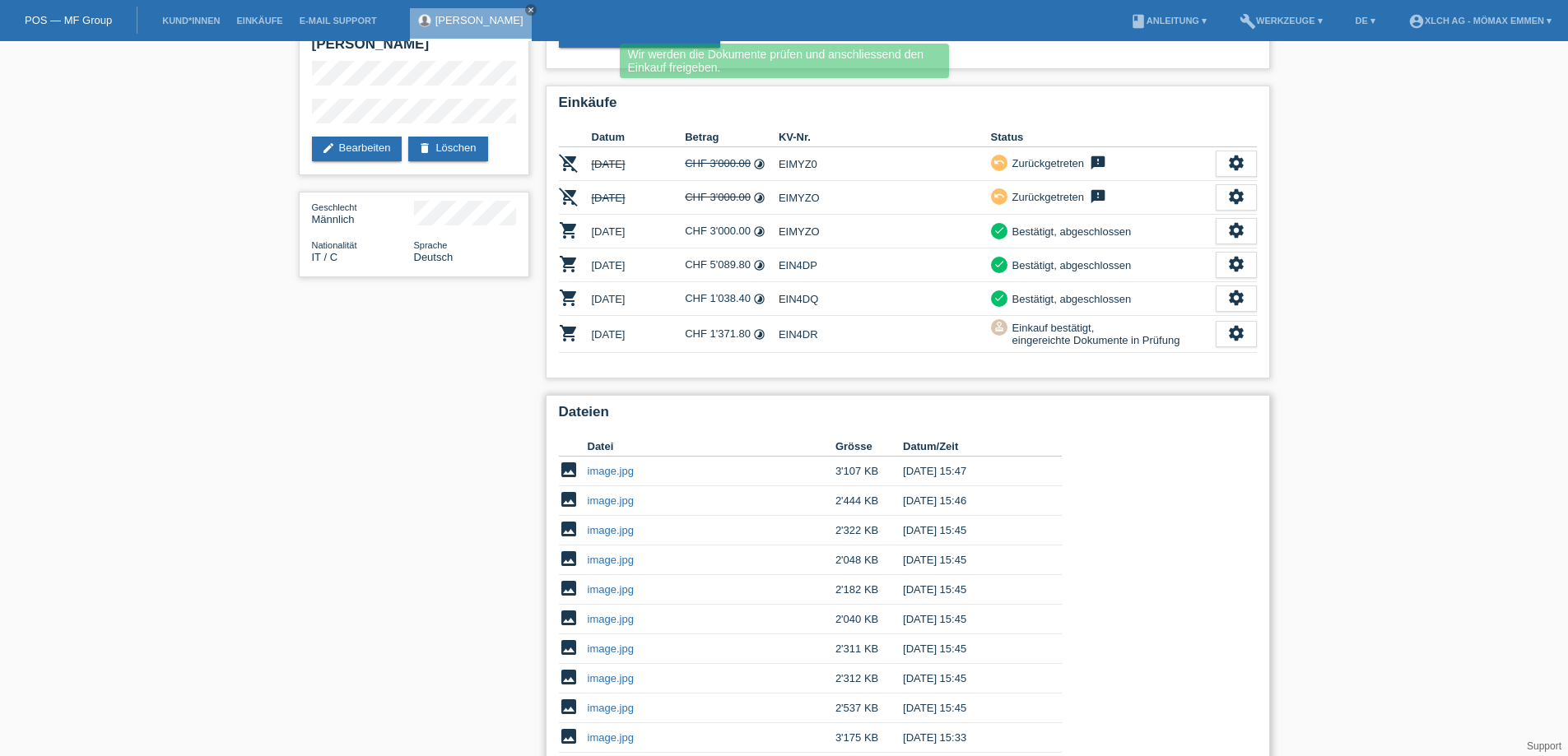
scroll to position [53, 0]
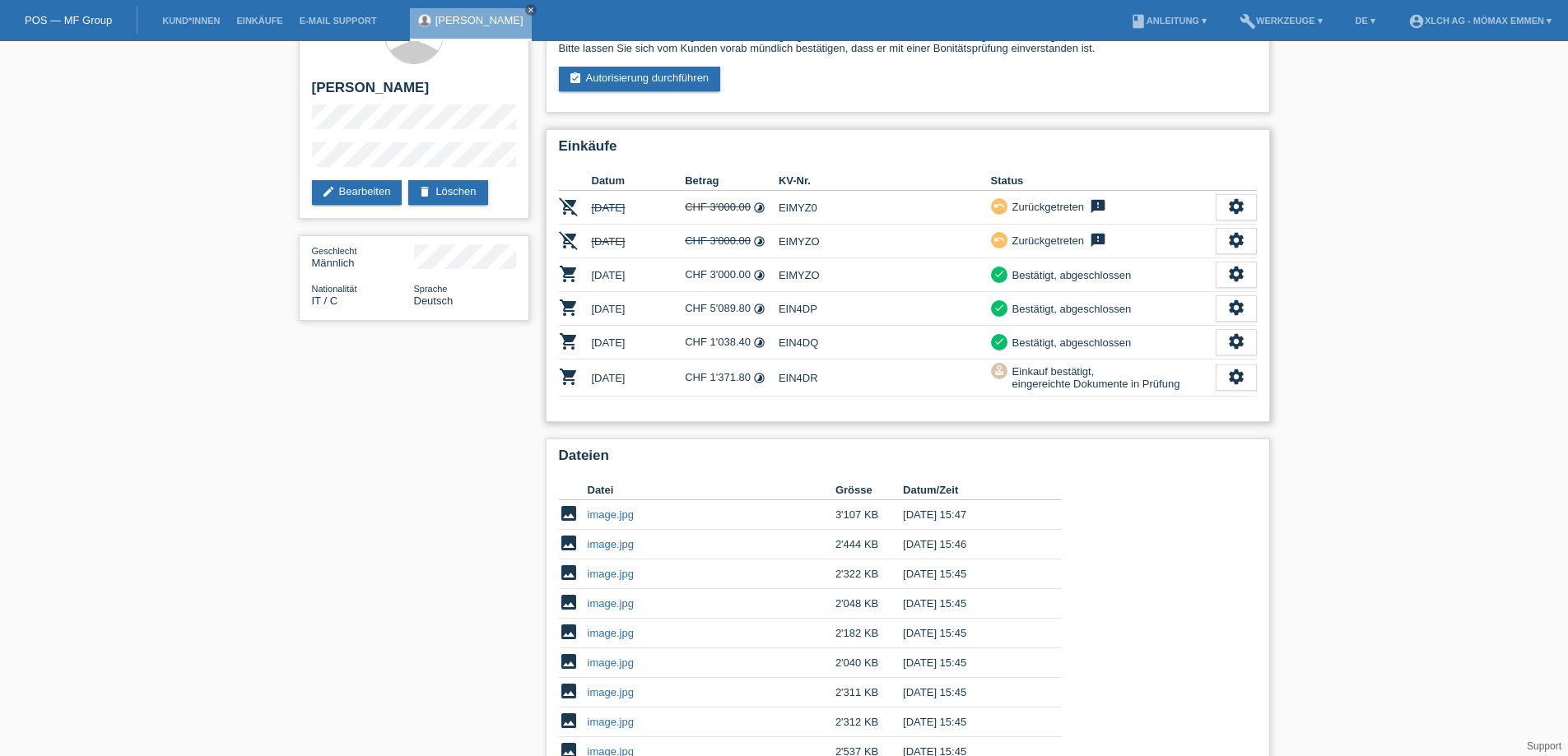
drag, startPoint x: 778, startPoint y: 379, endPoint x: 814, endPoint y: 379, distance: 36.0
click at [814, 379] on td "EIN4DR" at bounding box center [884, 378] width 212 height 37
copy td "EIN4DR"
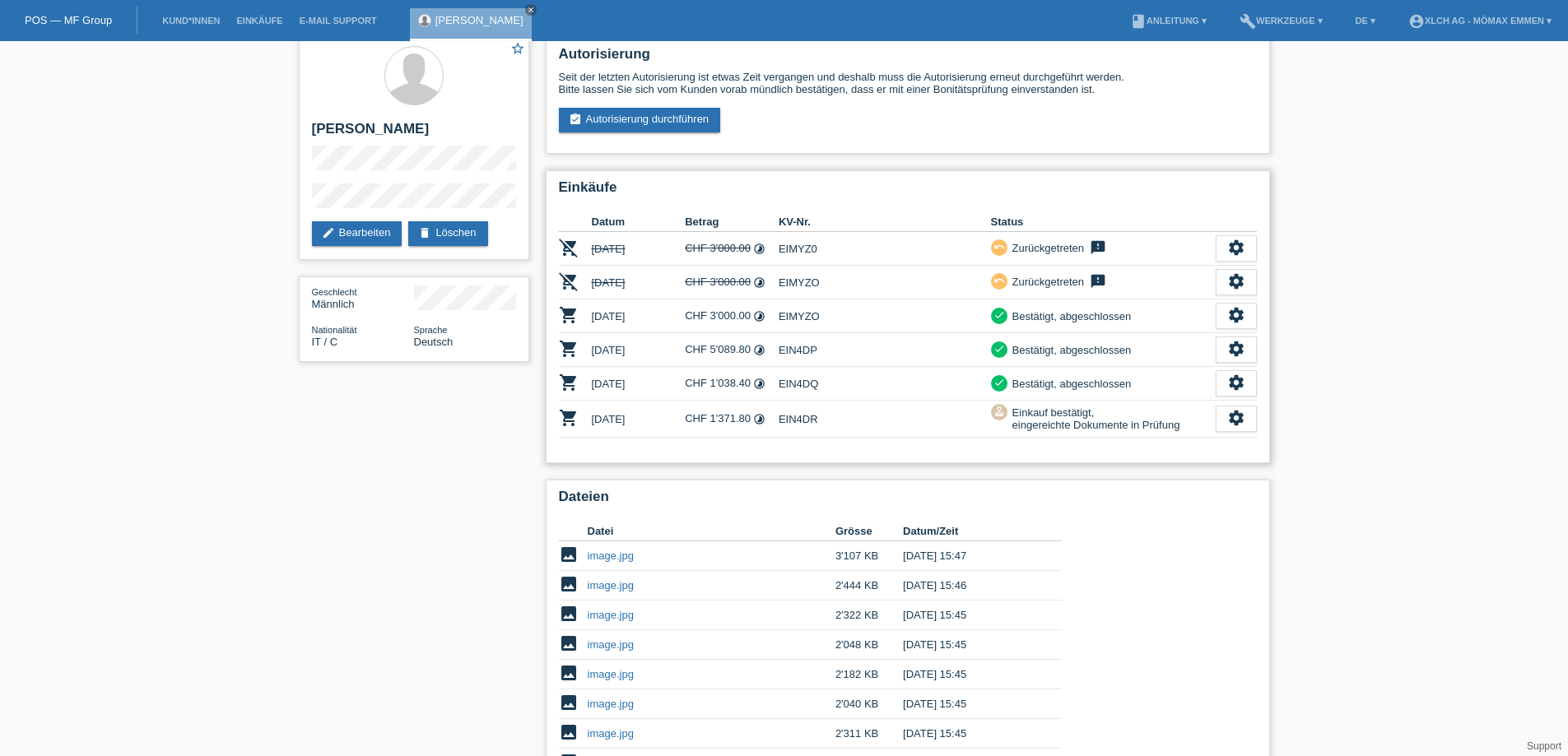
scroll to position [0, 0]
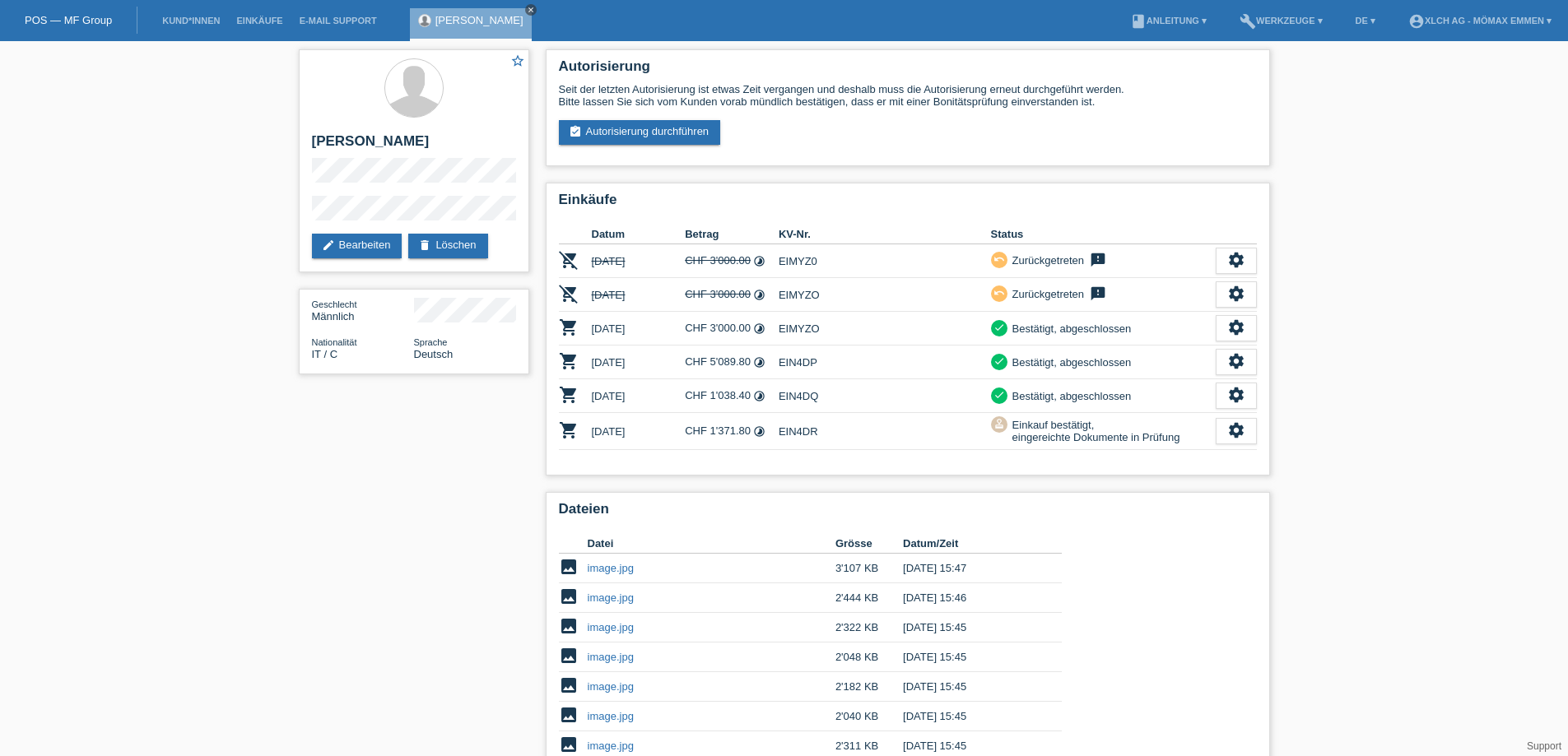
click at [535, 8] on icon "close" at bounding box center [530, 10] width 9 height 9
click at [85, 30] on div "POS — MF Group" at bounding box center [69, 20] width 137 height 27
click at [75, 23] on link "POS — MF Group" at bounding box center [69, 19] width 87 height 13
